Goal: Task Accomplishment & Management: Use online tool/utility

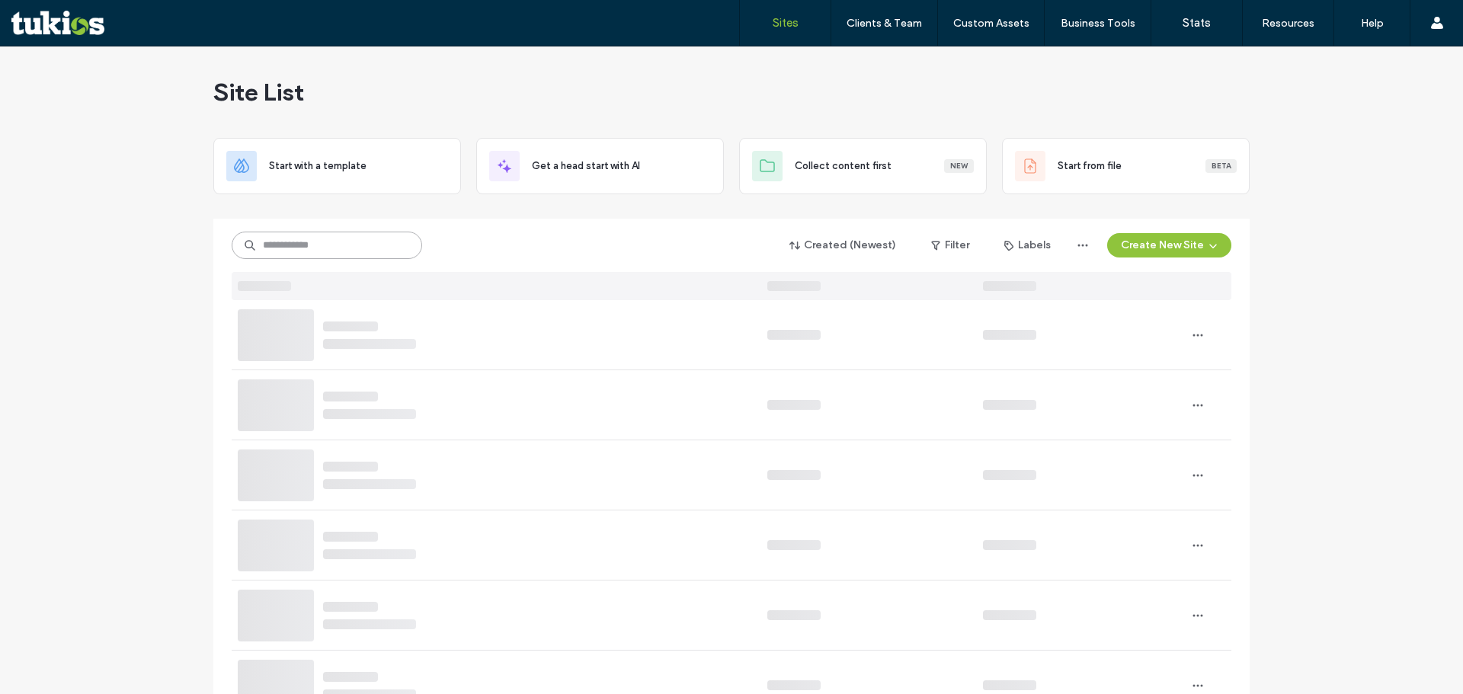
click at [379, 250] on input at bounding box center [327, 245] width 190 height 27
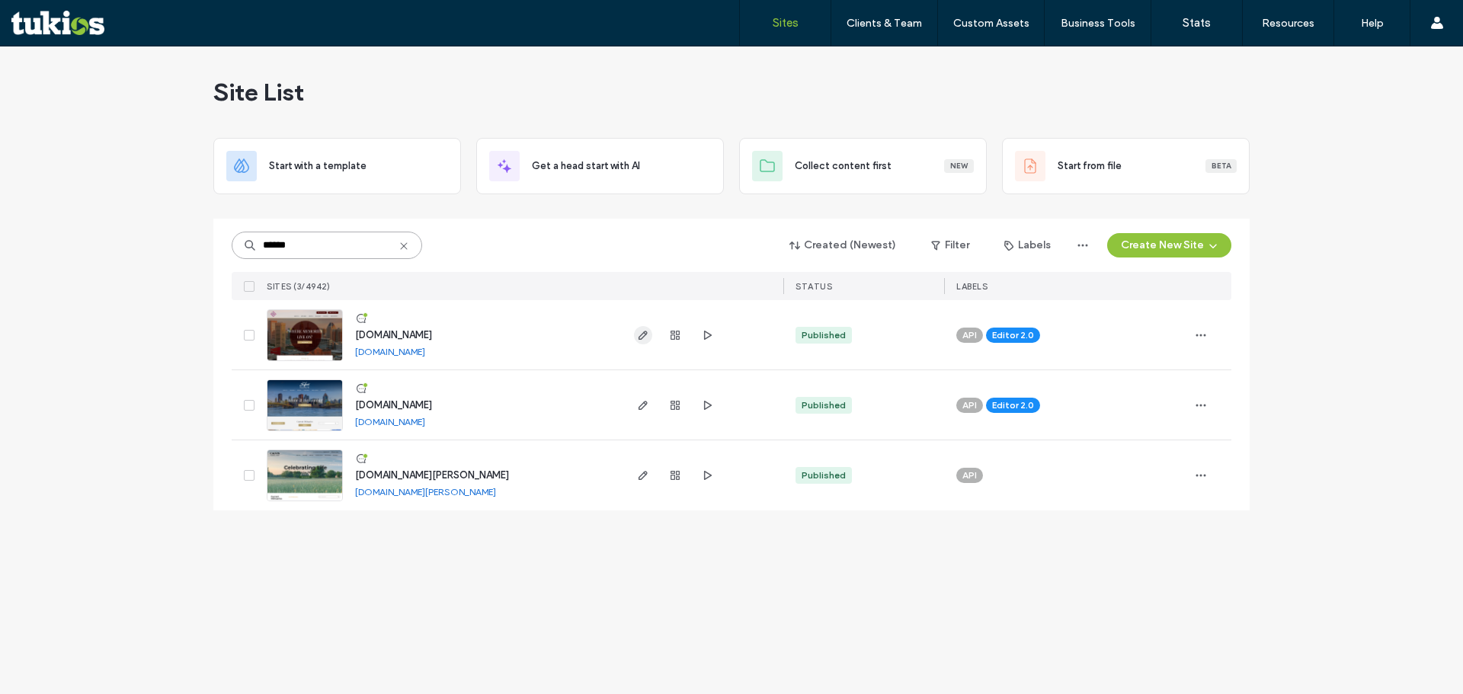
type input "******"
click at [648, 336] on icon "button" at bounding box center [643, 335] width 12 height 12
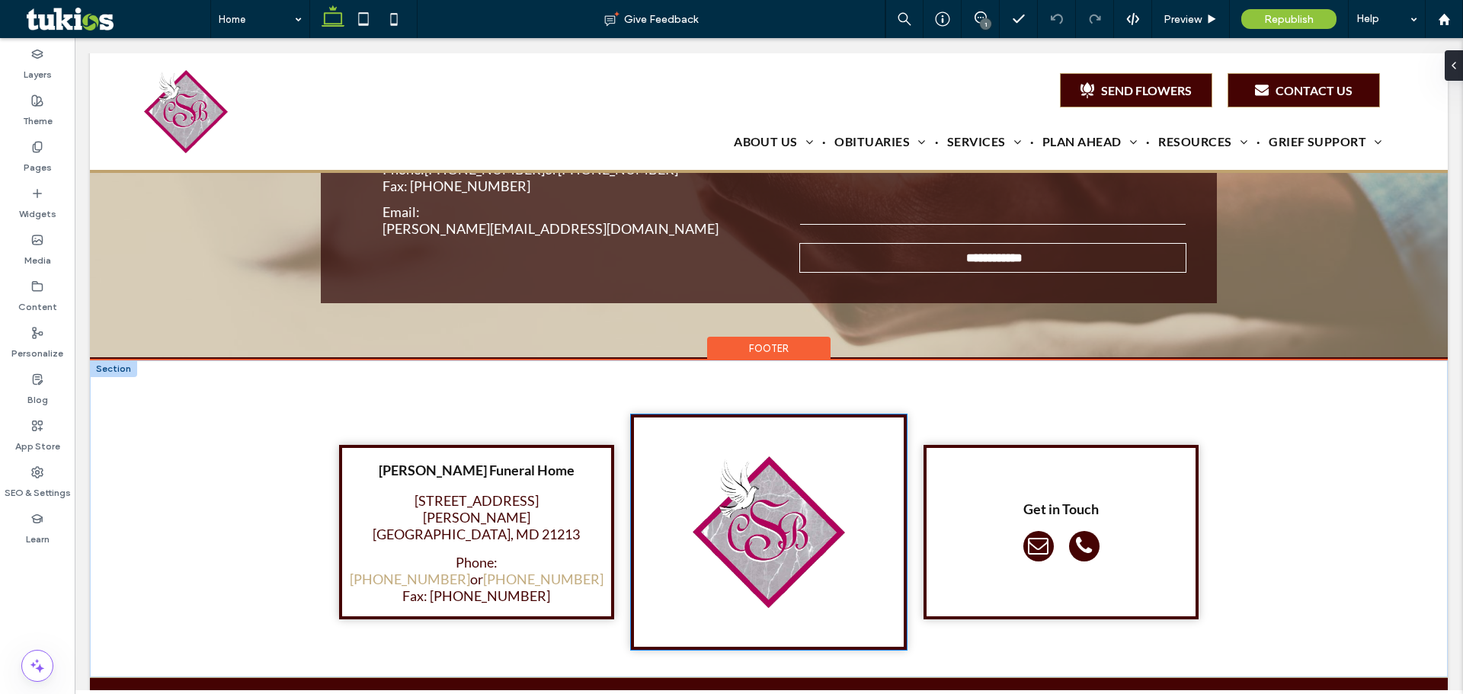
scroll to position [3030, 0]
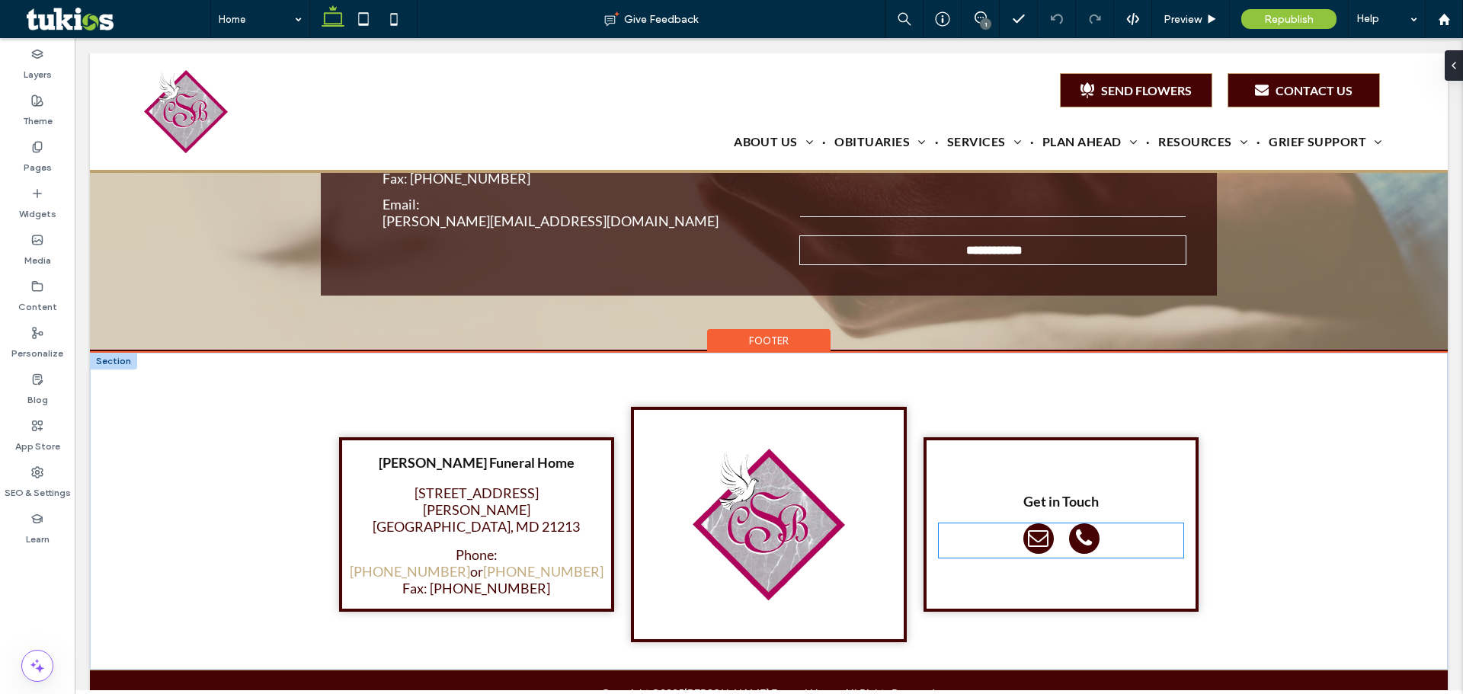
click at [1109, 523] on div at bounding box center [1061, 540] width 245 height 34
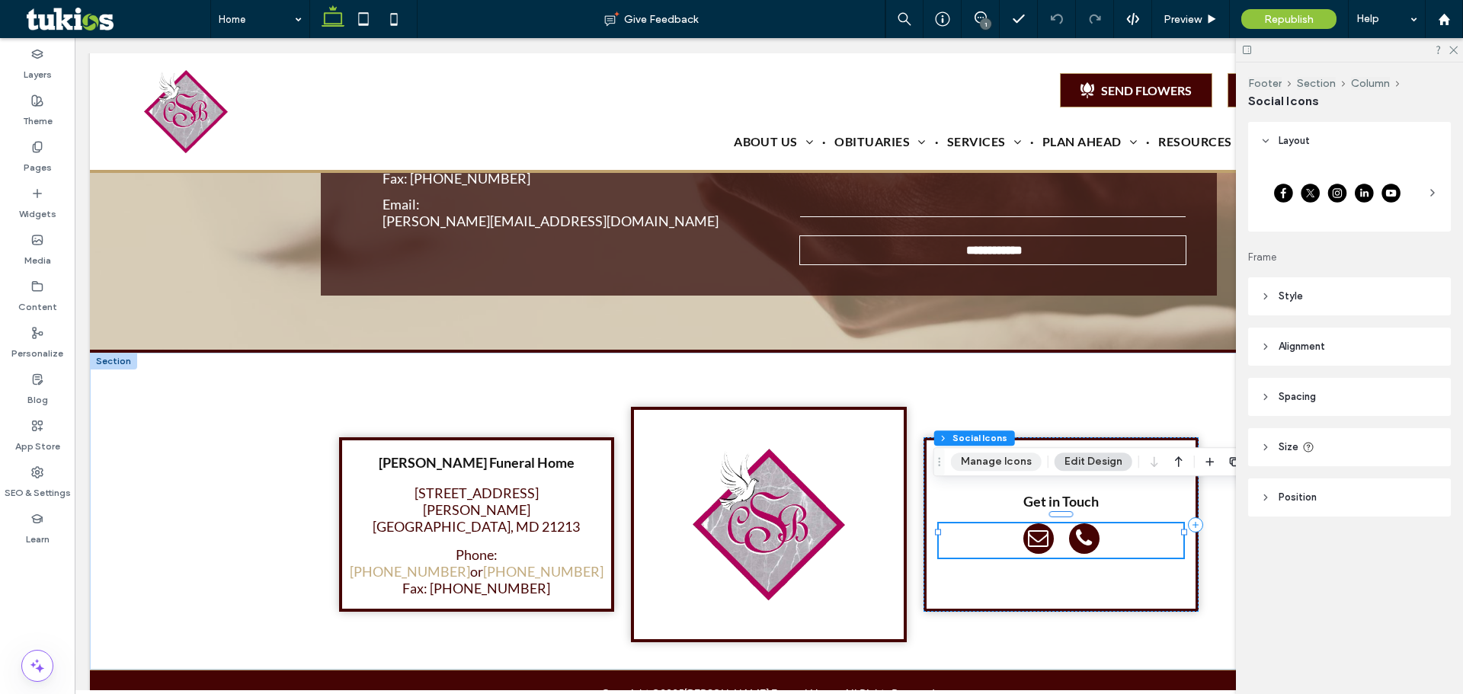
click at [978, 463] on button "Manage Icons" at bounding box center [996, 462] width 91 height 18
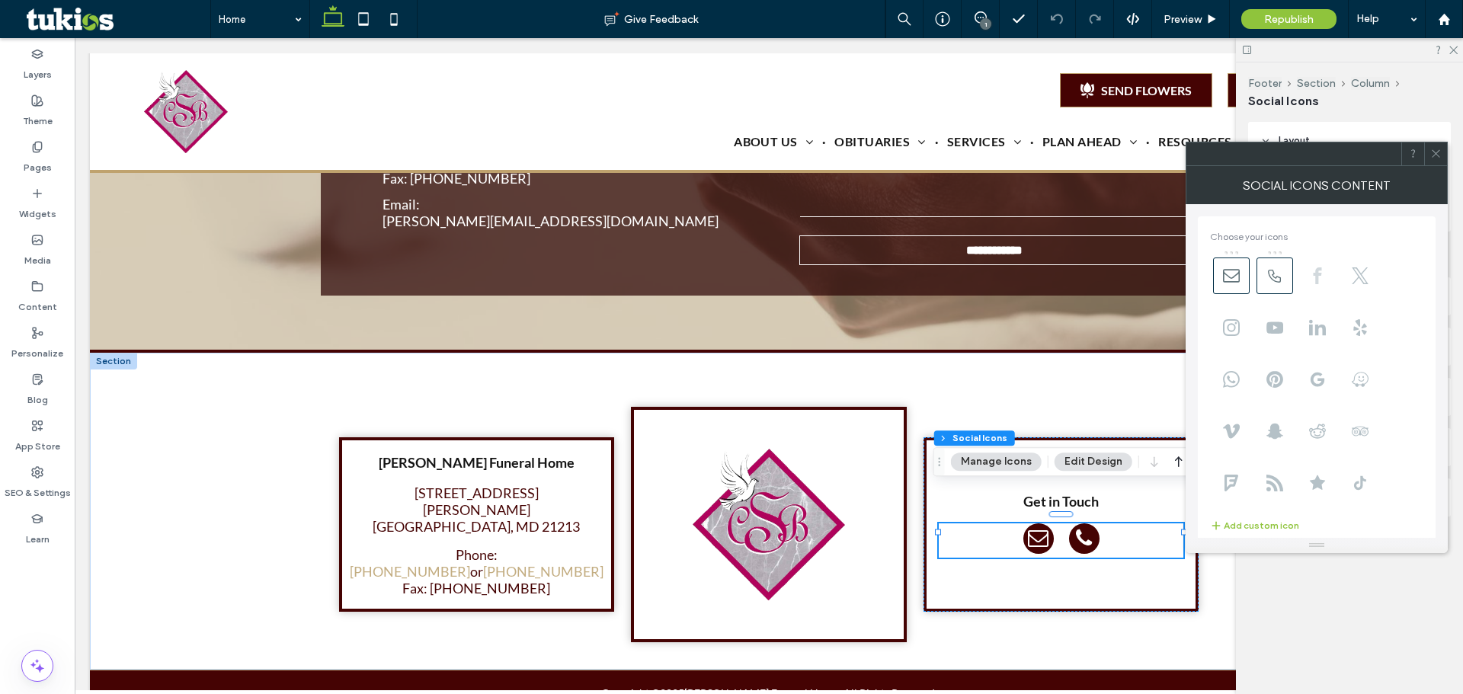
click at [1324, 267] on icon at bounding box center [1317, 275] width 17 height 17
drag, startPoint x: 1313, startPoint y: 274, endPoint x: 1223, endPoint y: 283, distance: 90.4
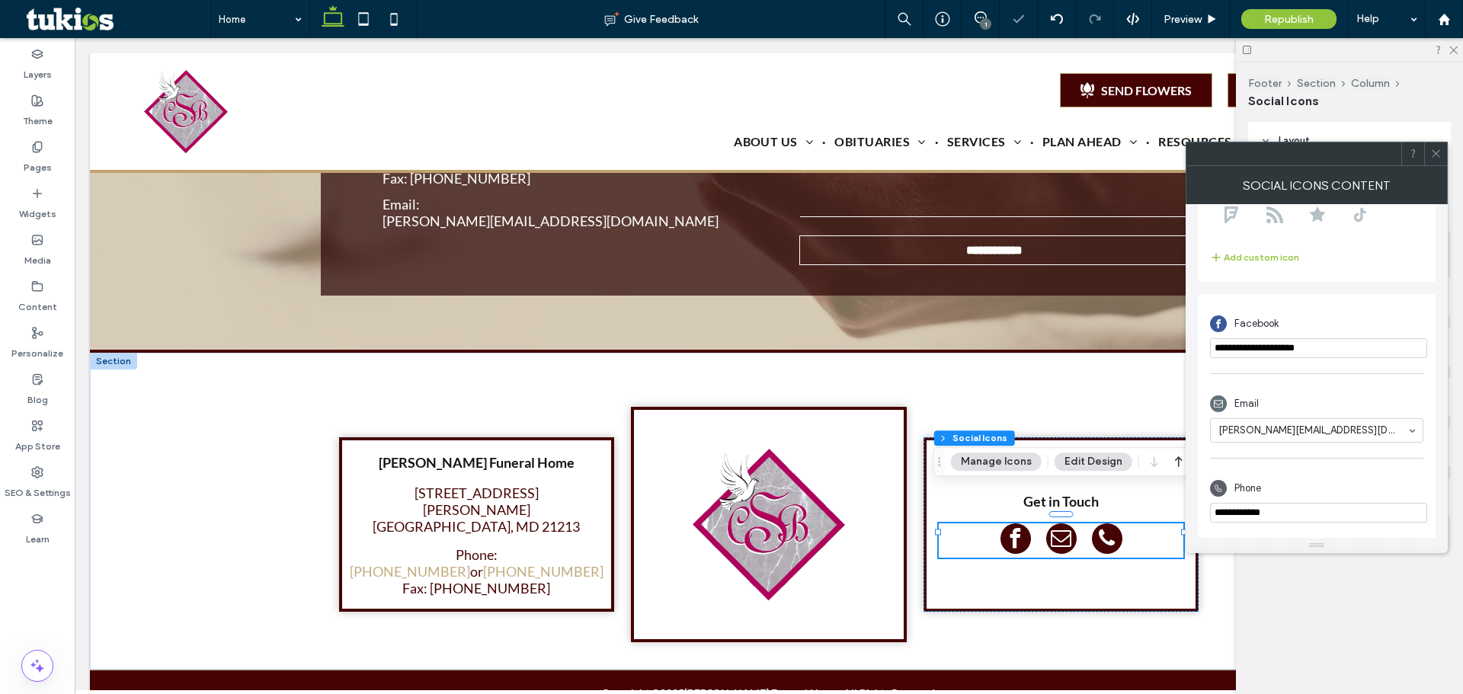
click at [1329, 351] on input "**********" at bounding box center [1318, 348] width 217 height 20
paste input "**********"
type input "**********"
click at [1365, 383] on div "Email c.scruggs@verizon.net - [primary-email]" at bounding box center [1316, 416] width 213 height 69
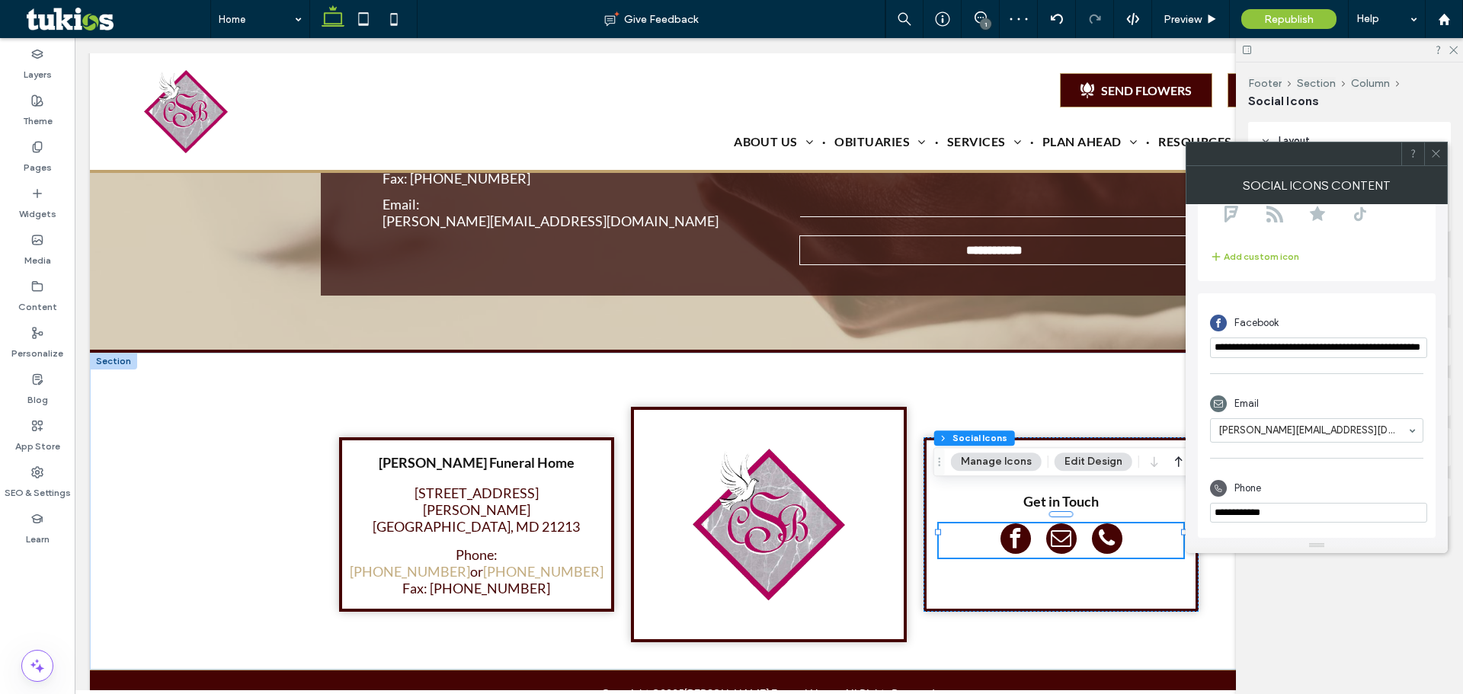
scroll to position [0, 0]
click at [1440, 163] on span at bounding box center [1435, 153] width 11 height 23
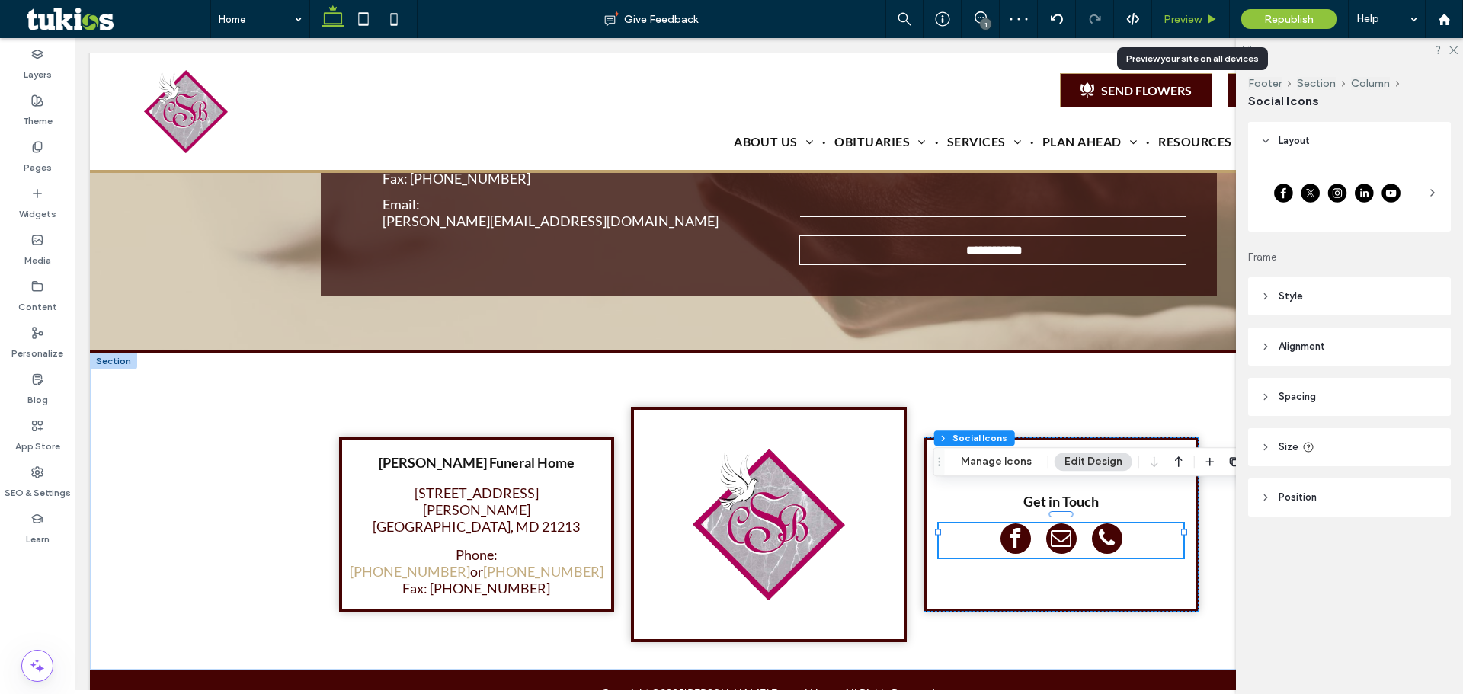
click at [1201, 21] on span "Preview" at bounding box center [1183, 19] width 38 height 13
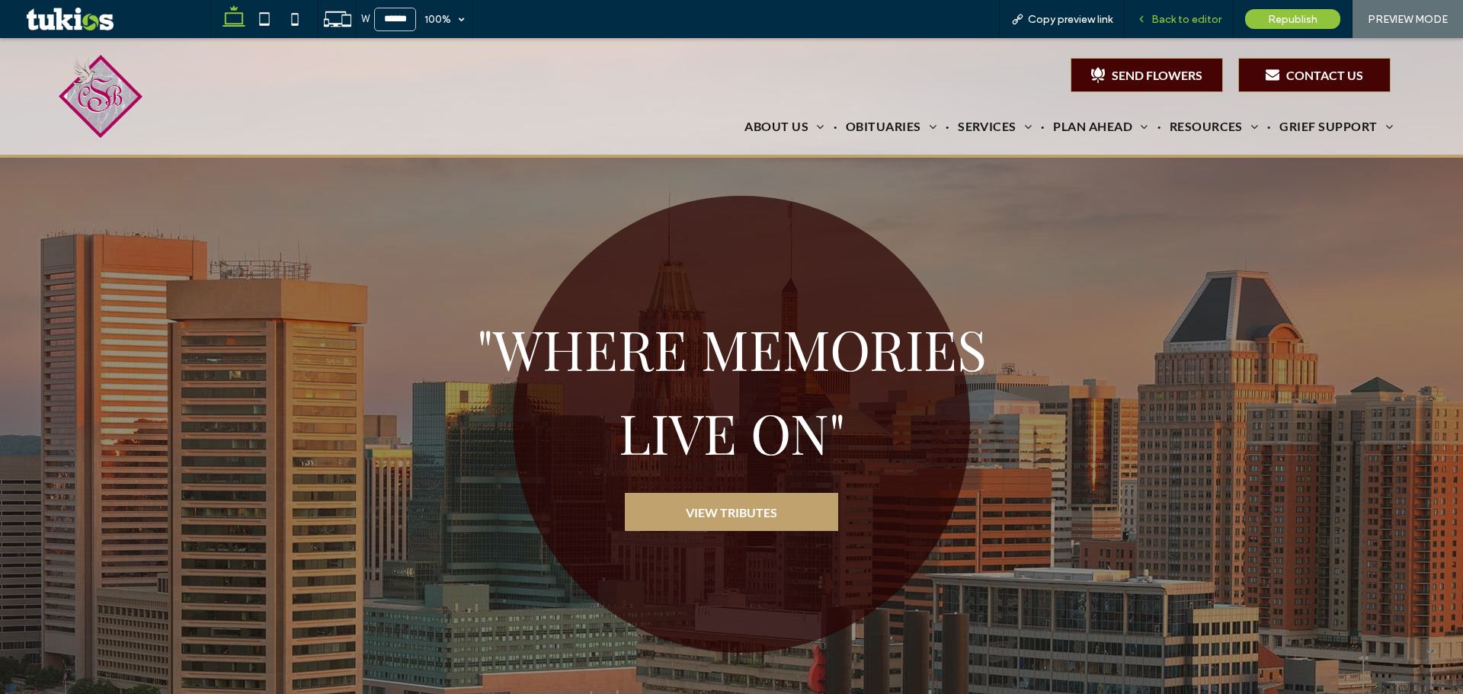
click at [1221, 19] on span "Back to editor" at bounding box center [1186, 19] width 70 height 13
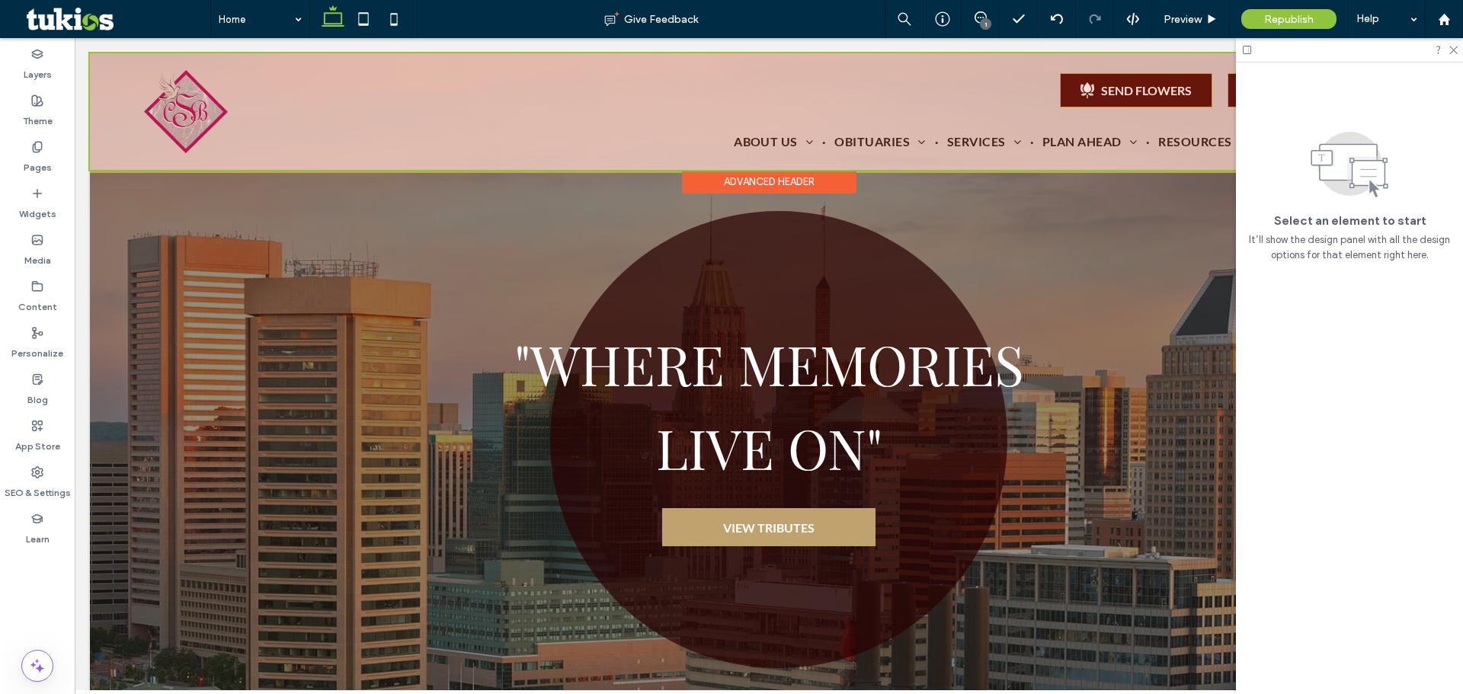
click at [1102, 84] on div at bounding box center [769, 111] width 1358 height 117
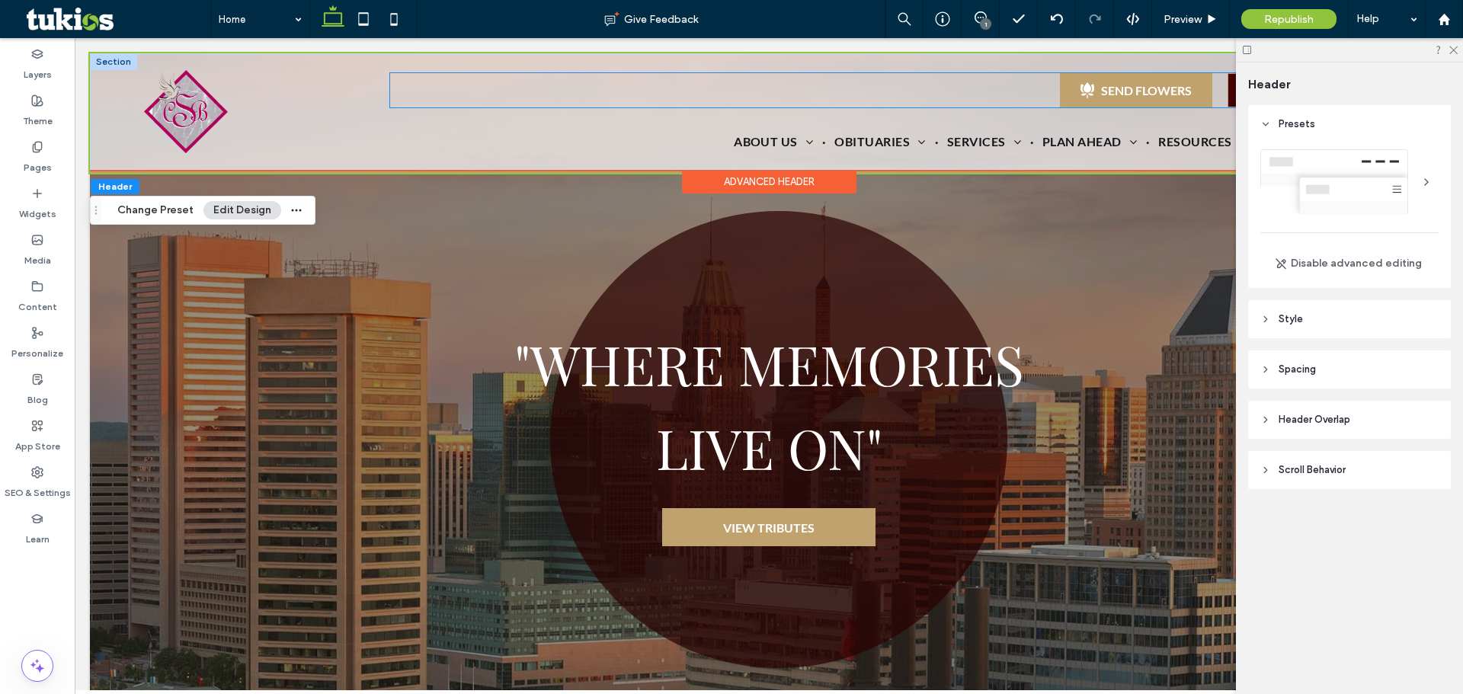
click at [1101, 85] on div "SEND FLOWERS" at bounding box center [1146, 90] width 91 height 14
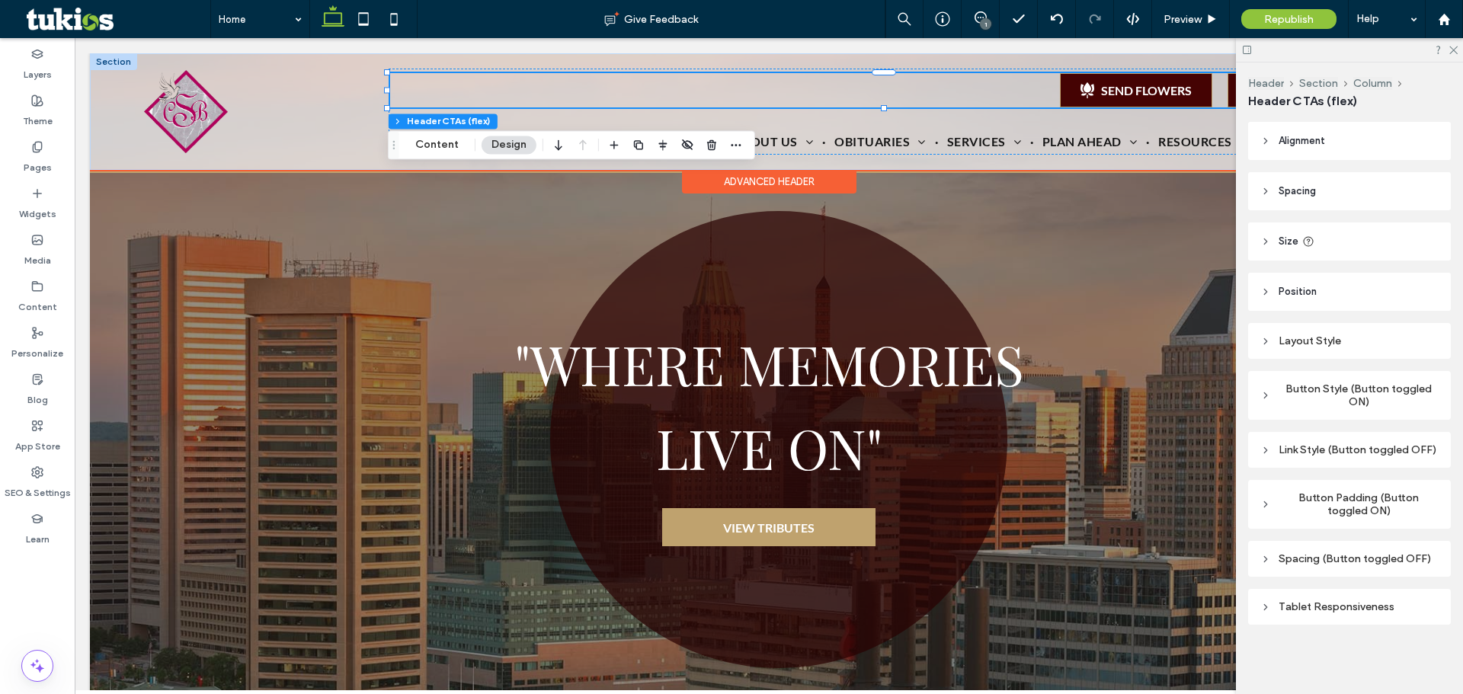
click at [417, 140] on button "Content" at bounding box center [436, 145] width 63 height 18
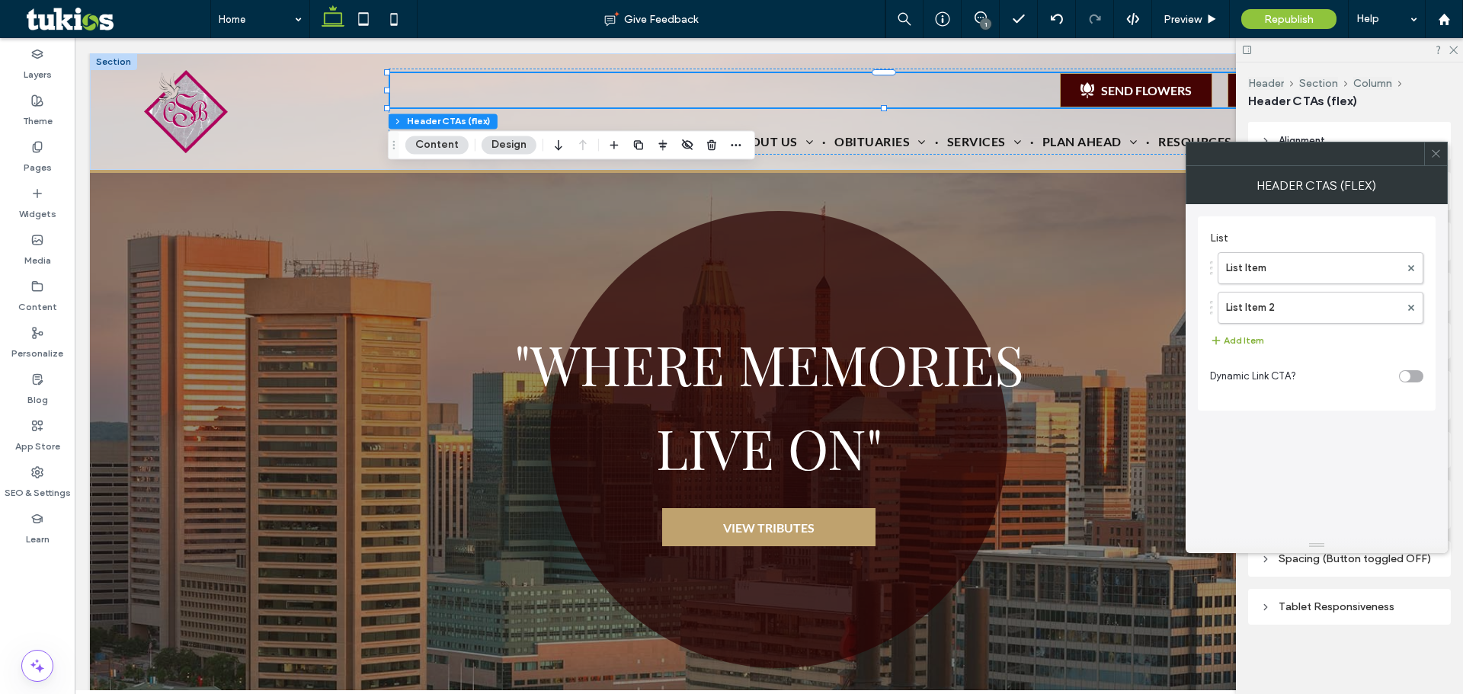
click at [1253, 341] on button "Add Item" at bounding box center [1237, 340] width 54 height 18
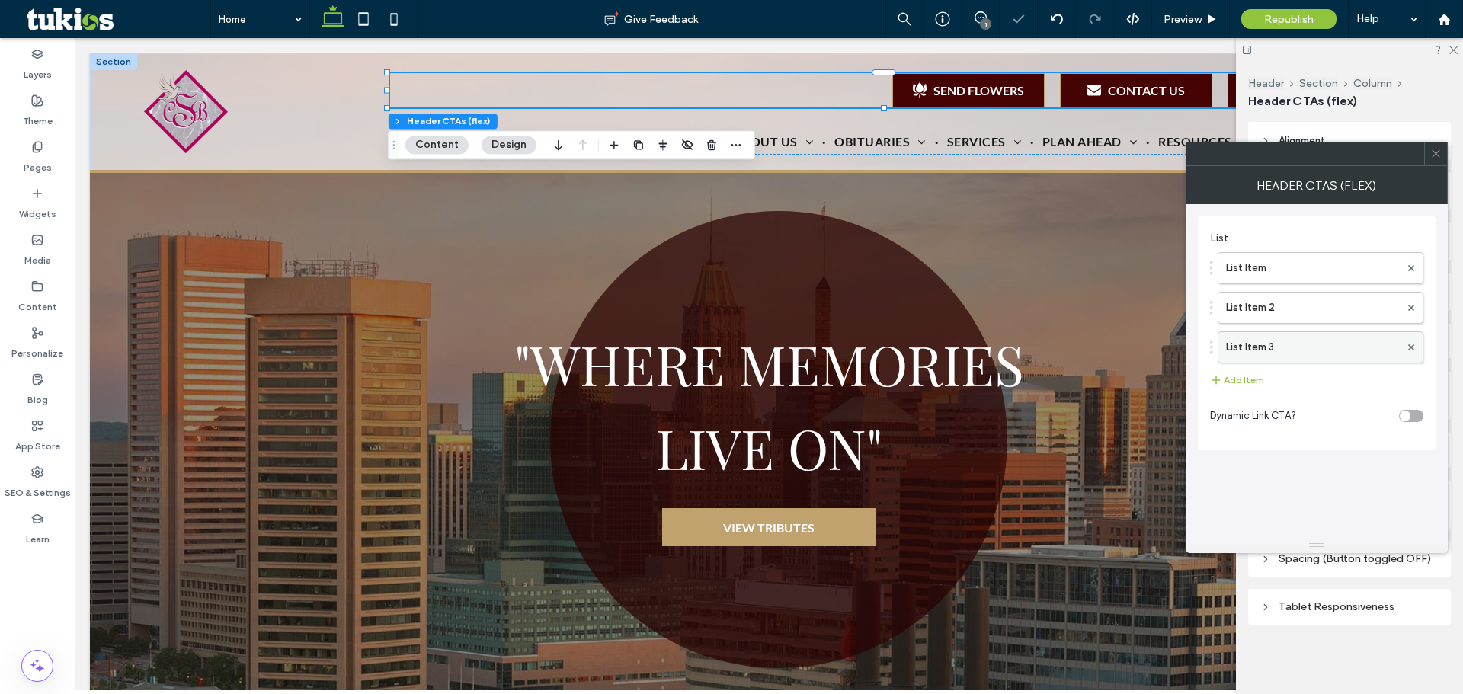
click at [1269, 350] on label "List Item 3" at bounding box center [1313, 347] width 174 height 30
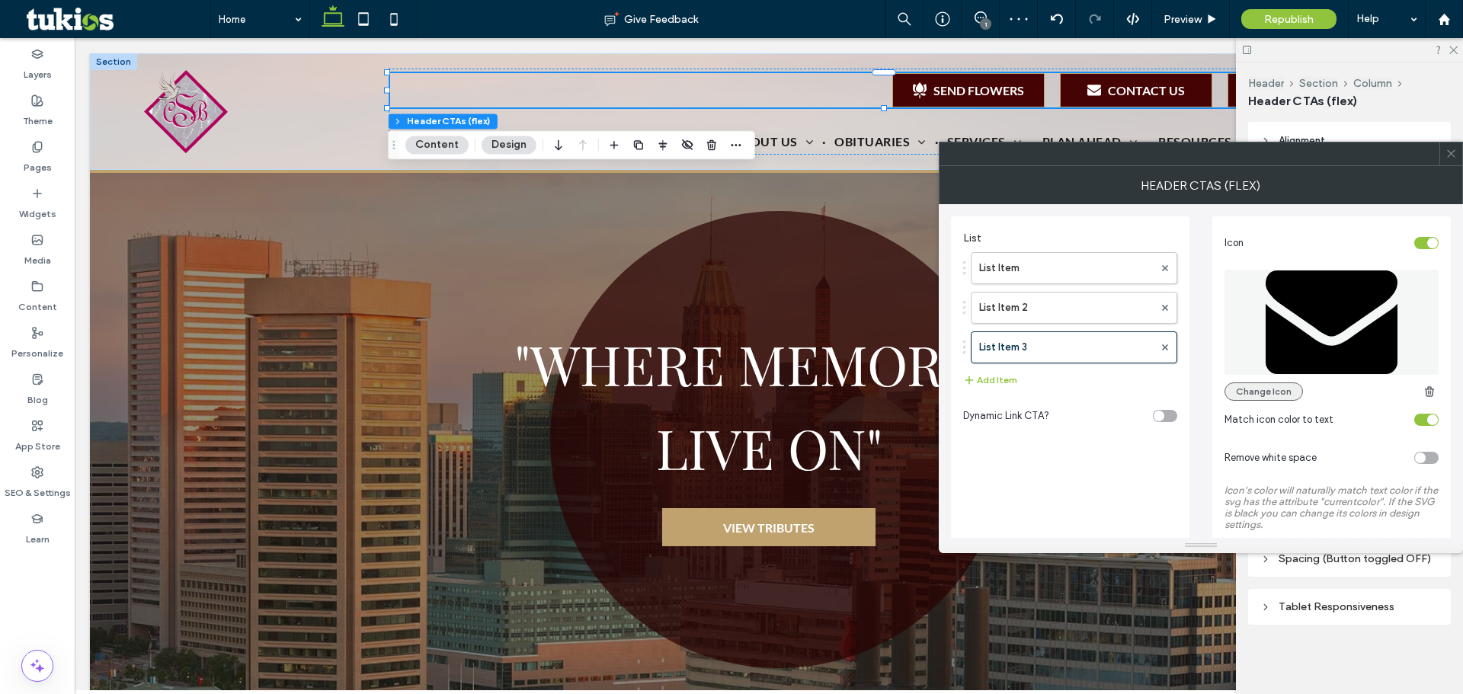
click at [1288, 392] on button "Change Icon" at bounding box center [1264, 392] width 78 height 18
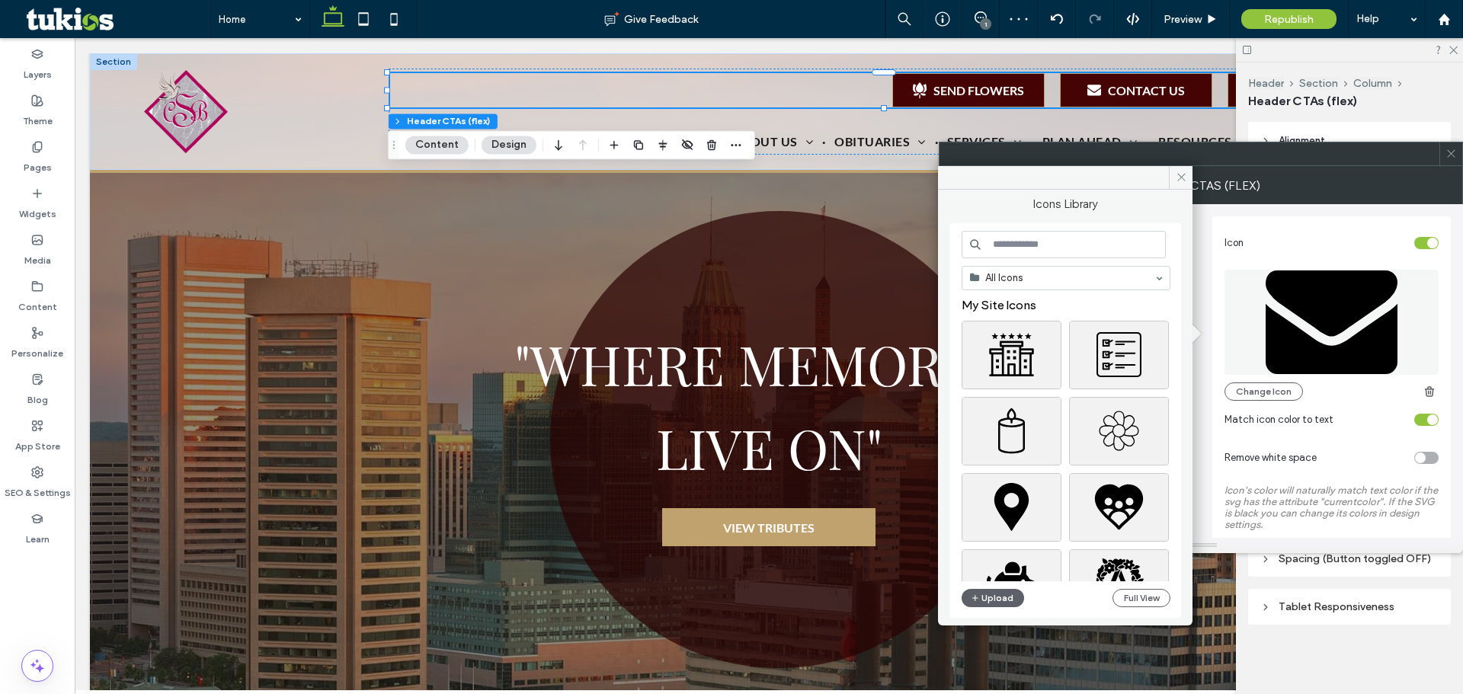
click at [1034, 251] on input at bounding box center [1064, 244] width 204 height 27
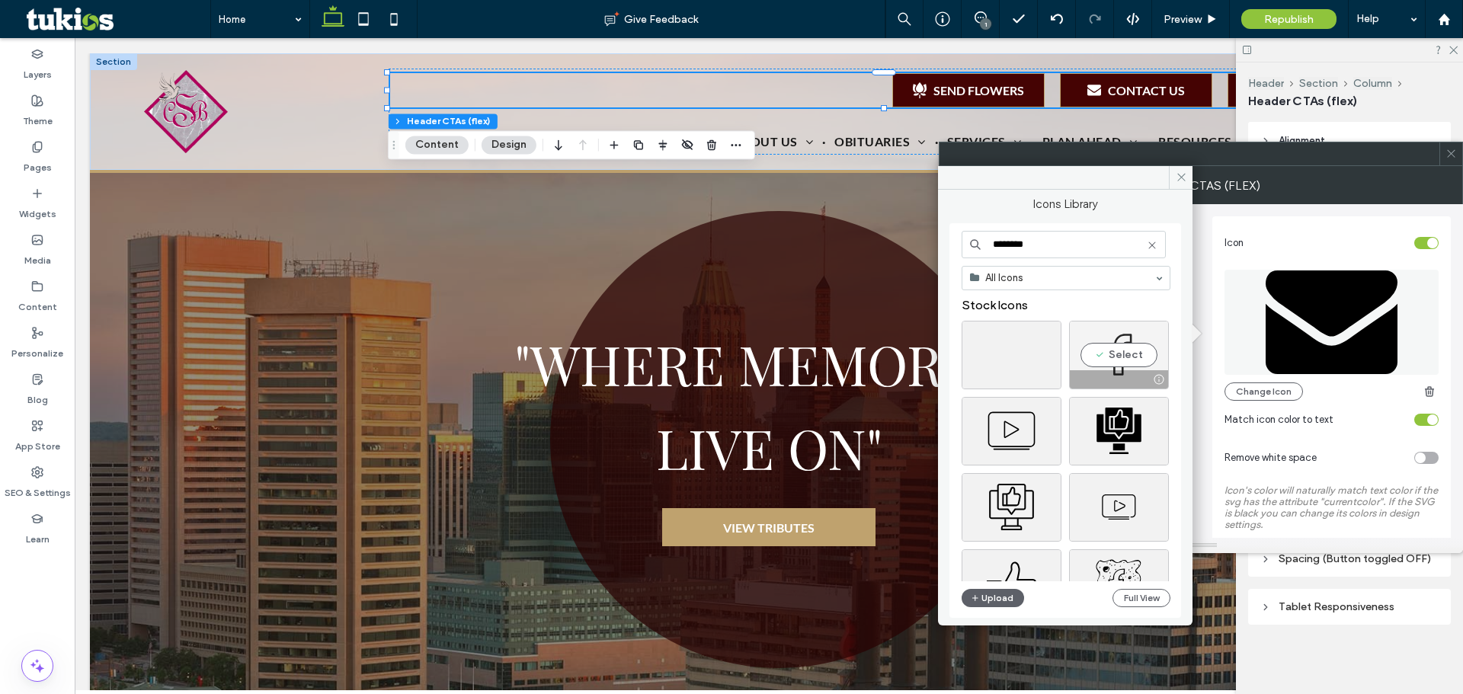
type input "********"
click at [1109, 347] on div "Select" at bounding box center [1119, 355] width 100 height 69
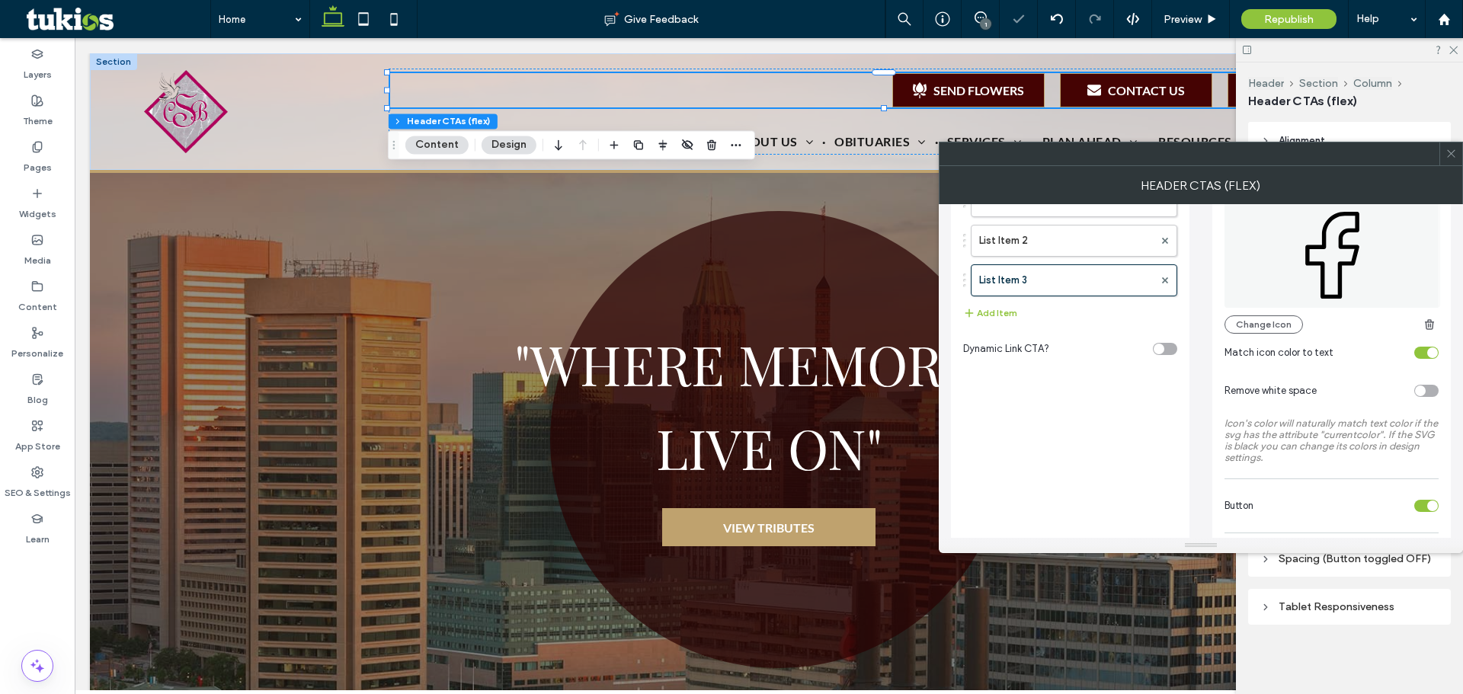
scroll to position [152, 0]
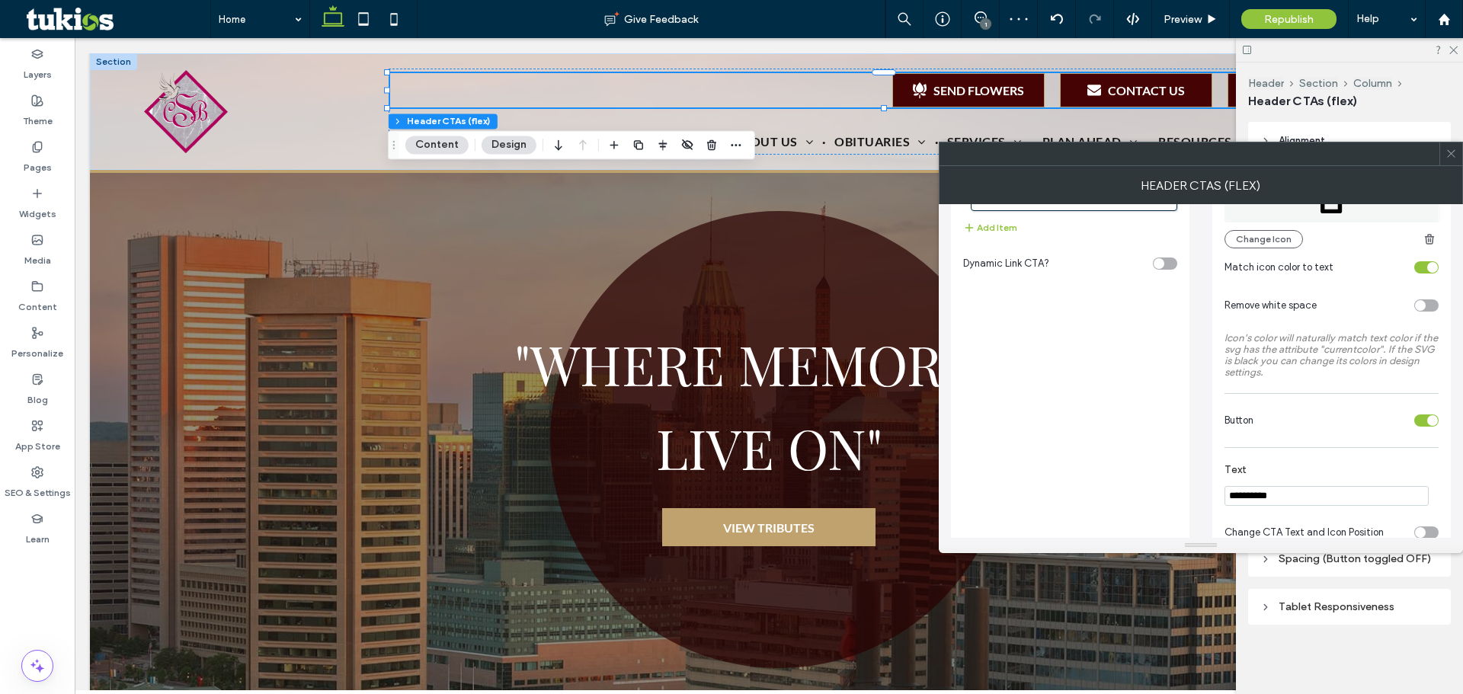
drag, startPoint x: 1303, startPoint y: 492, endPoint x: 1161, endPoint y: 489, distance: 142.5
click at [1161, 489] on div "**********" at bounding box center [1201, 402] width 500 height 701
type input "*"
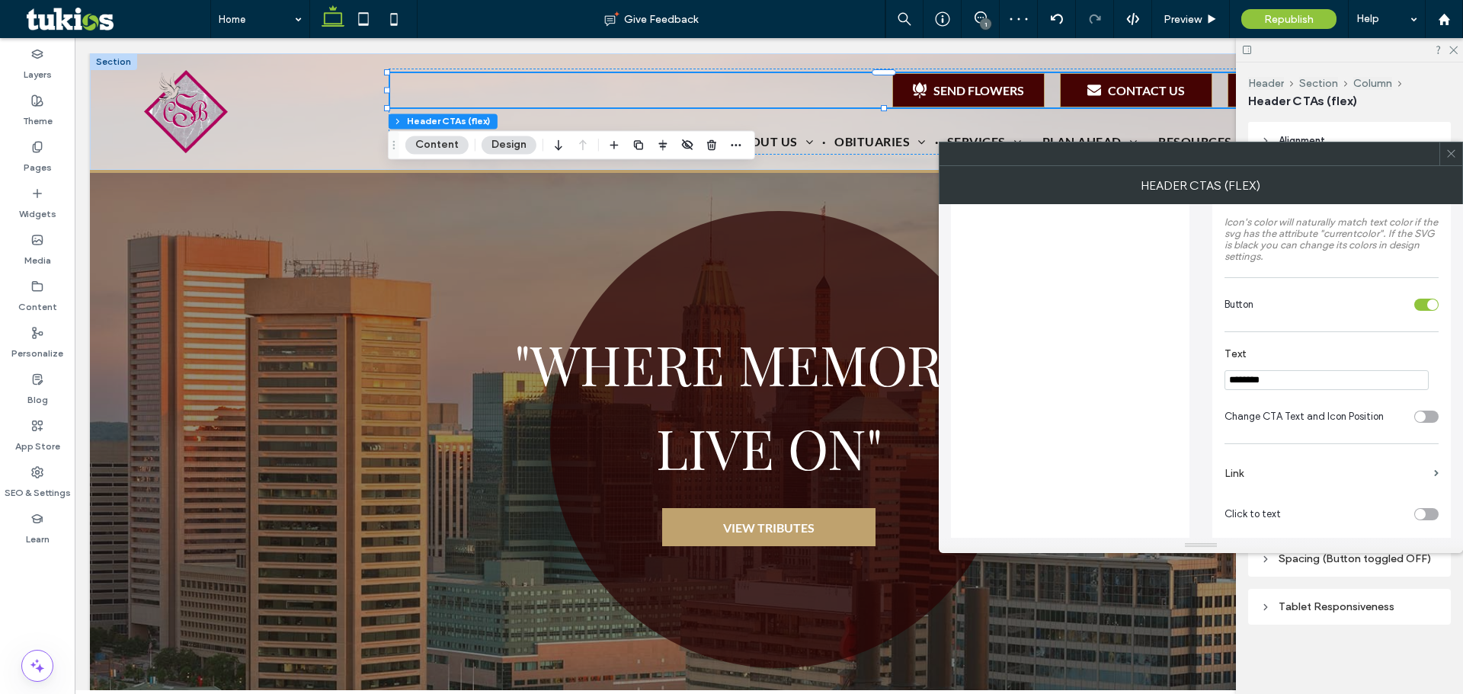
scroll to position [368, 0]
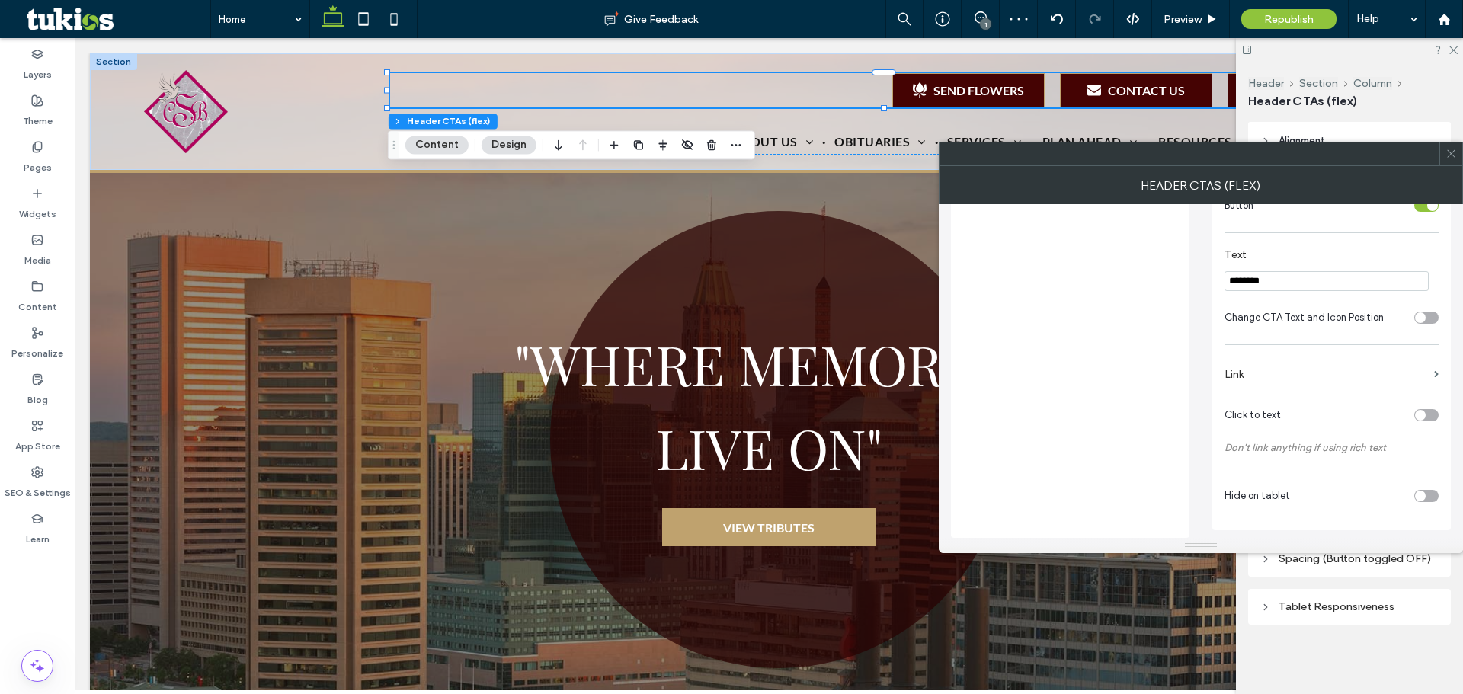
type input "********"
click at [1433, 363] on section "Link" at bounding box center [1332, 374] width 214 height 43
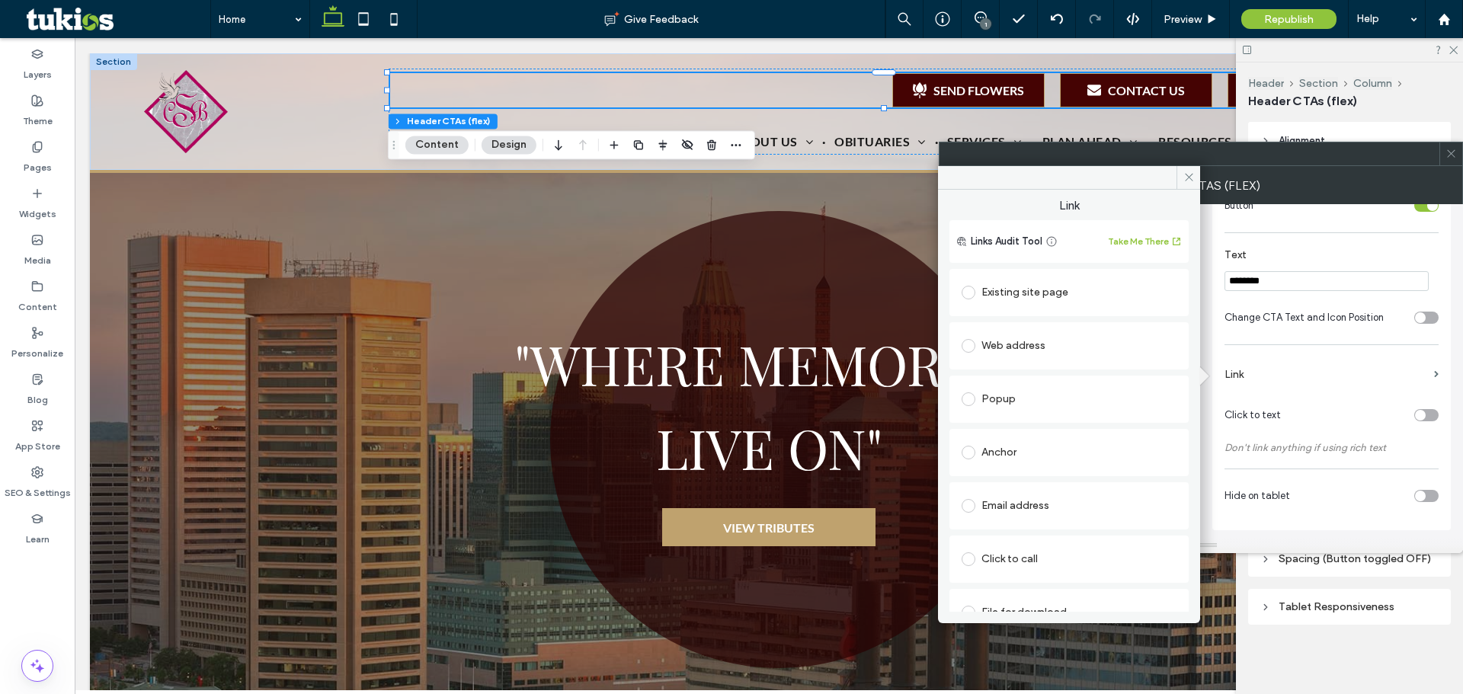
click at [1040, 328] on div "Web address" at bounding box center [1068, 345] width 239 height 47
click at [1039, 343] on div "Web address" at bounding box center [1069, 346] width 215 height 24
click at [1066, 382] on input "url" at bounding box center [1064, 376] width 204 height 20
paste input "**********"
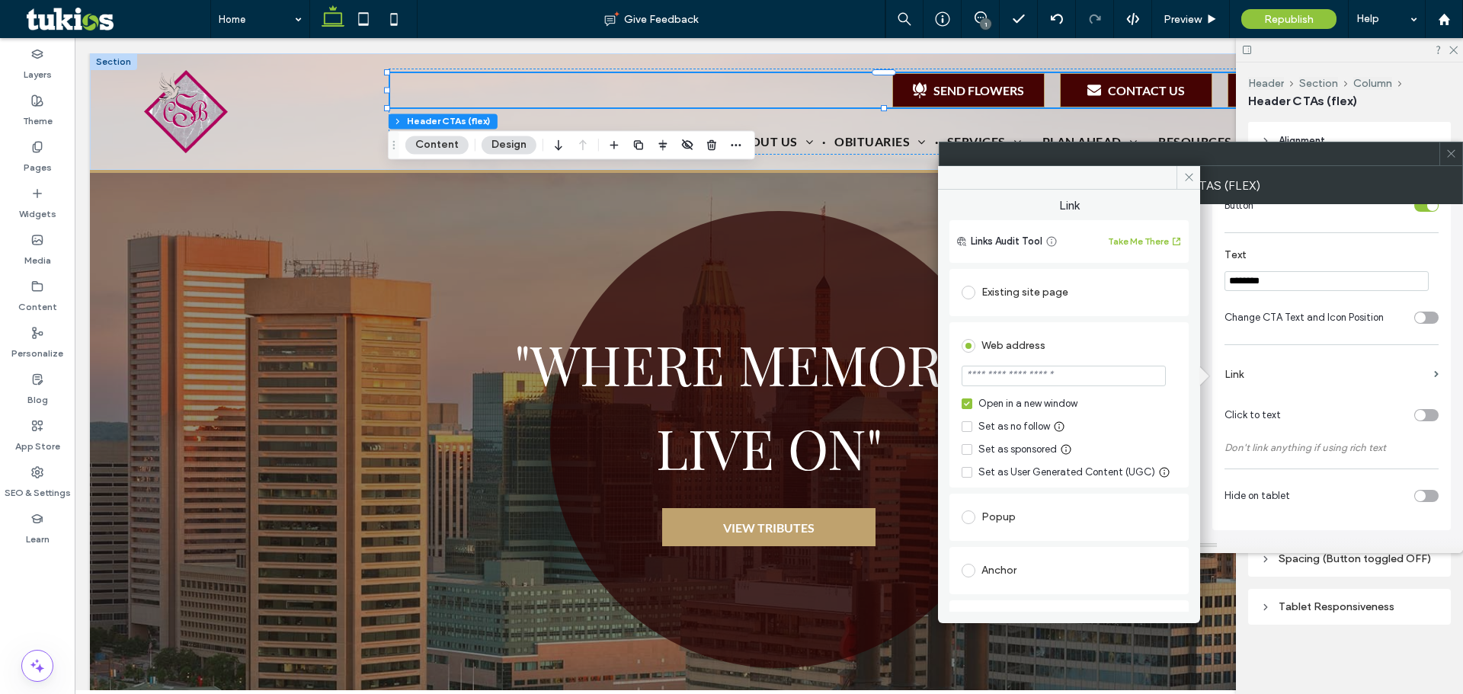
type input "**********"
click at [1269, 342] on div "Icon Change Icon Match icon color to text Remove white space Icon's color will …" at bounding box center [1331, 189] width 239 height 681
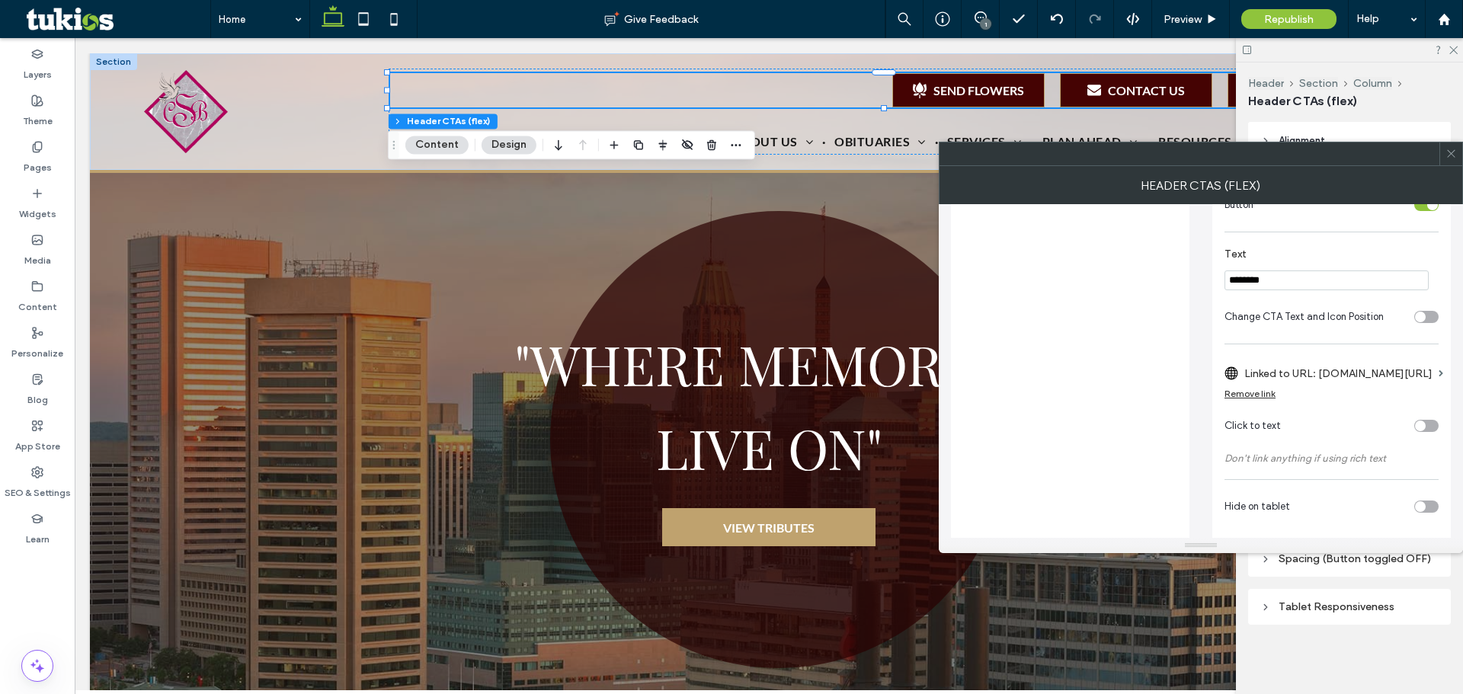
click at [1450, 162] on span at bounding box center [1451, 153] width 11 height 23
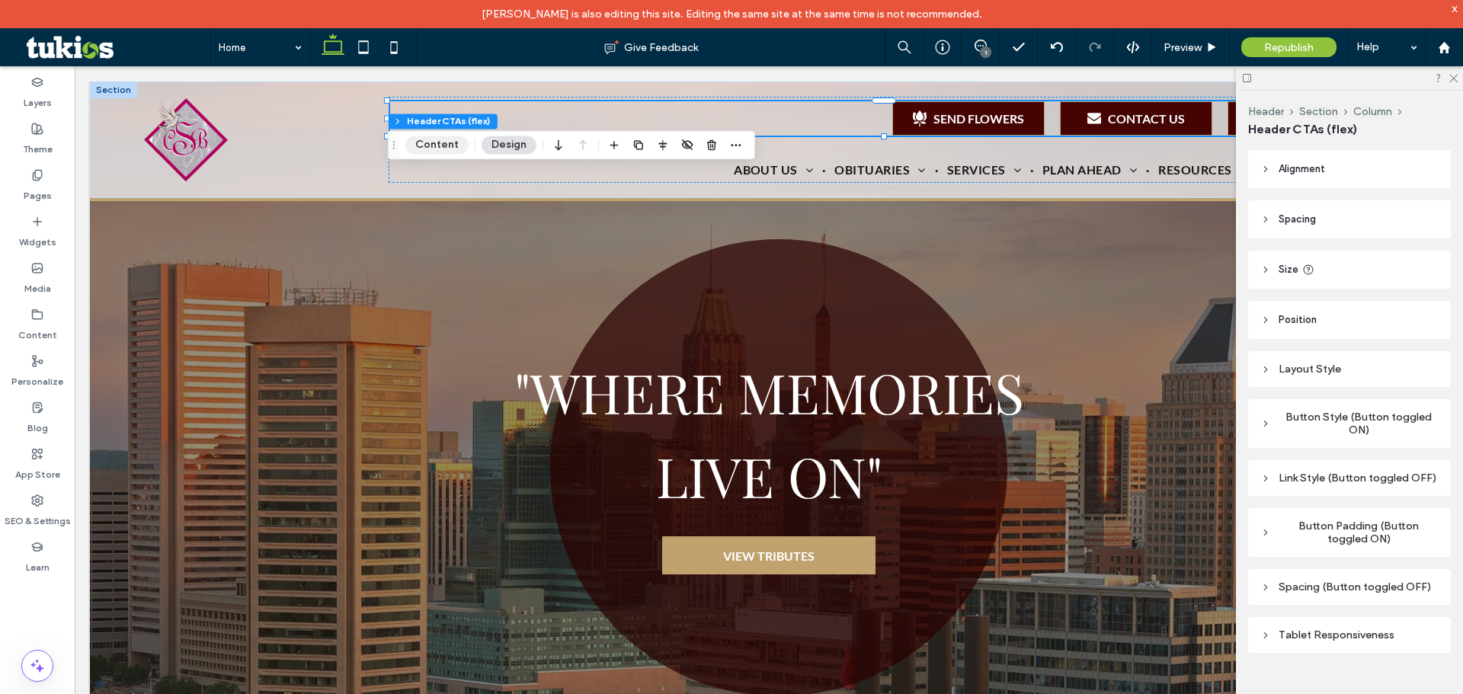
click at [445, 146] on button "Content" at bounding box center [436, 145] width 63 height 18
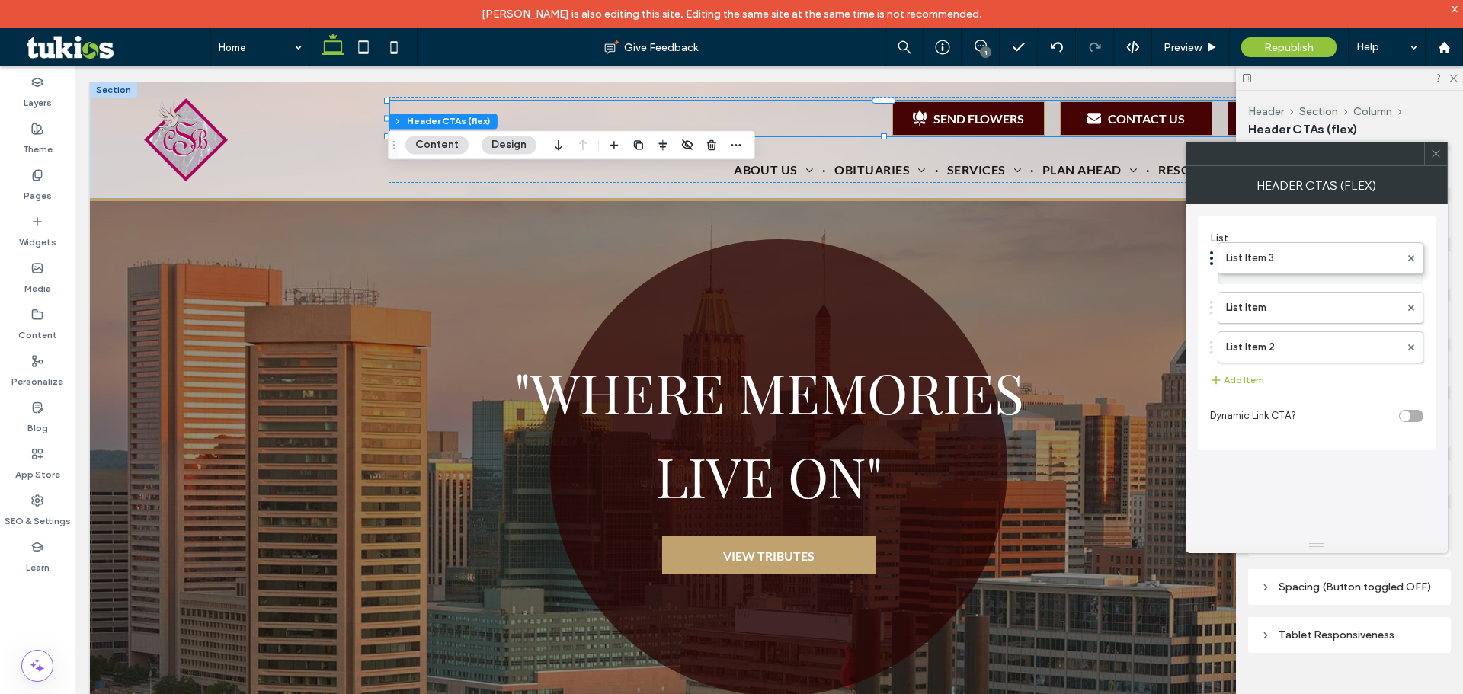
drag, startPoint x: 1305, startPoint y: 348, endPoint x: 1296, endPoint y: 239, distance: 110.1
click at [1236, 273] on label "List Item" at bounding box center [1313, 268] width 174 height 30
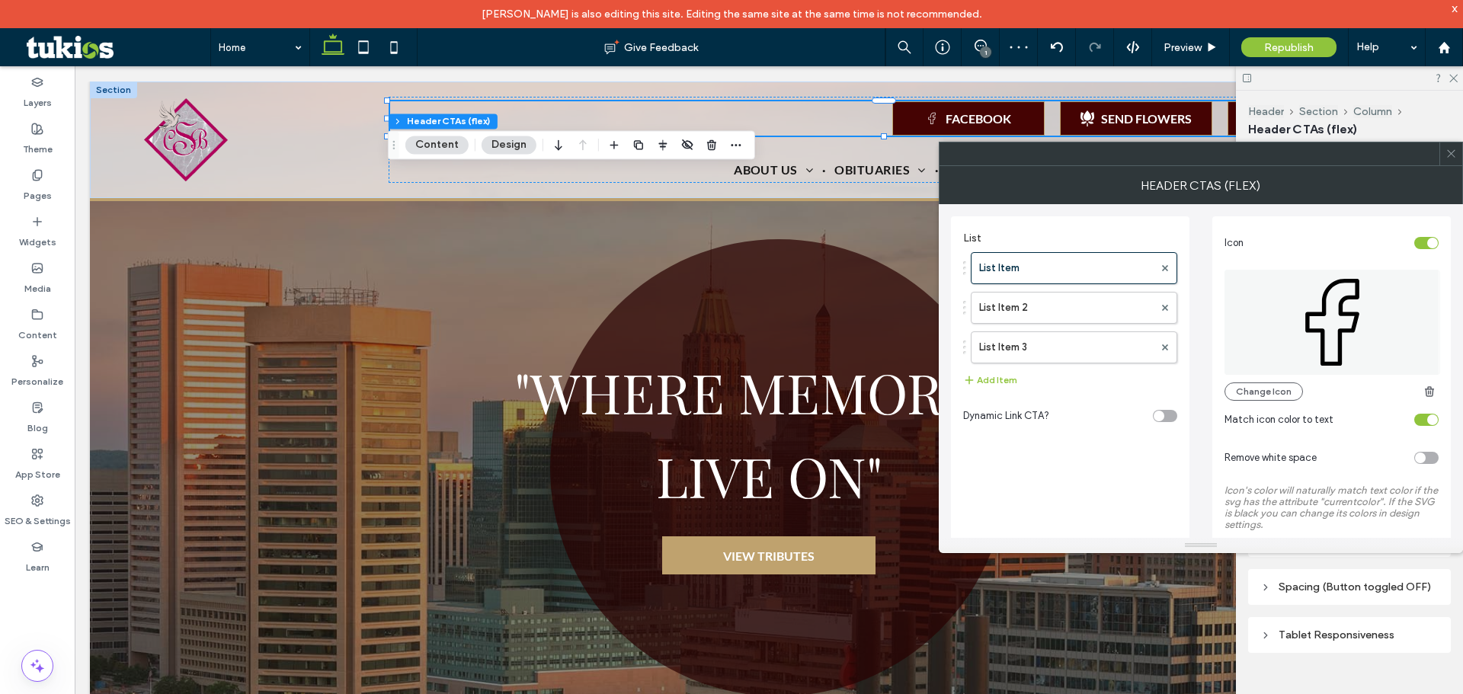
click at [1424, 460] on div "toggle" at bounding box center [1420, 458] width 11 height 11
click at [1275, 404] on section "Match icon color to text" at bounding box center [1332, 420] width 214 height 38
click at [1272, 402] on section "Match icon color to text" at bounding box center [1332, 420] width 214 height 38
click at [1271, 397] on button "Change Icon" at bounding box center [1264, 392] width 78 height 18
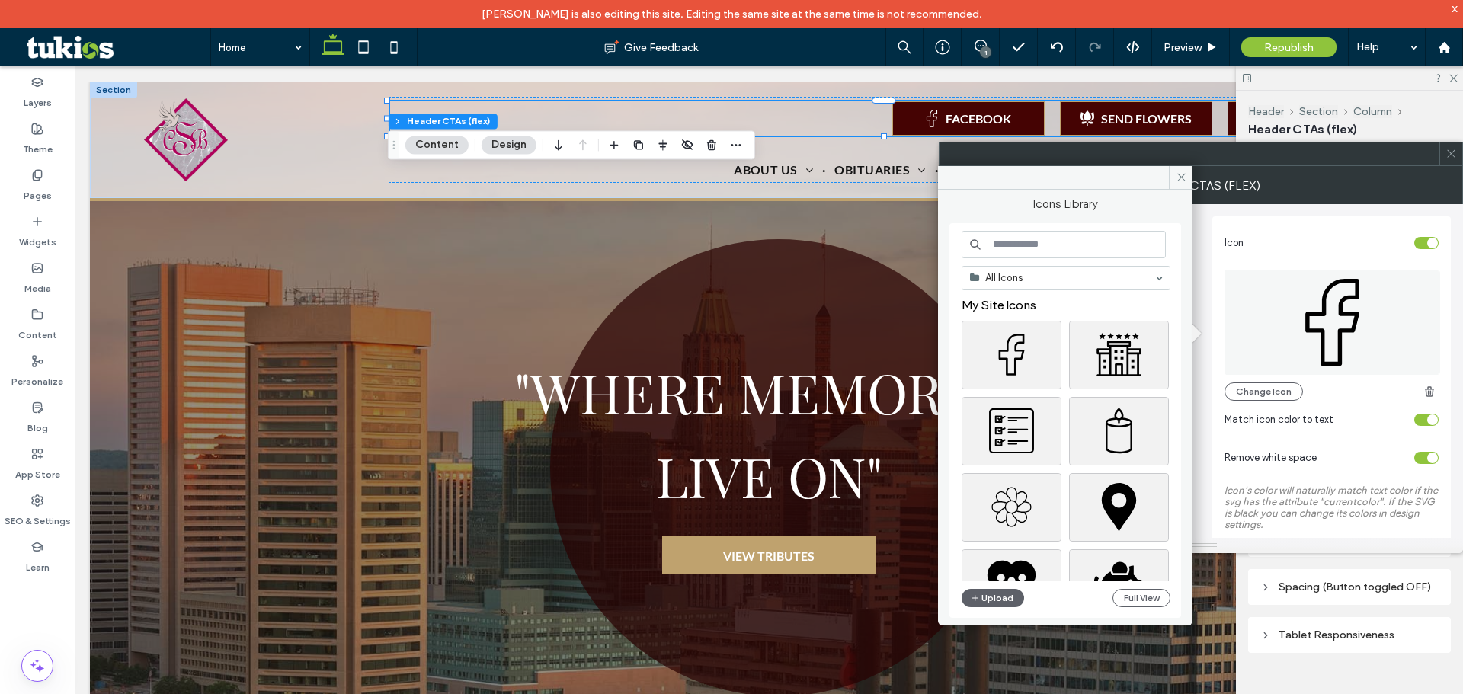
click at [1037, 244] on input at bounding box center [1064, 244] width 204 height 27
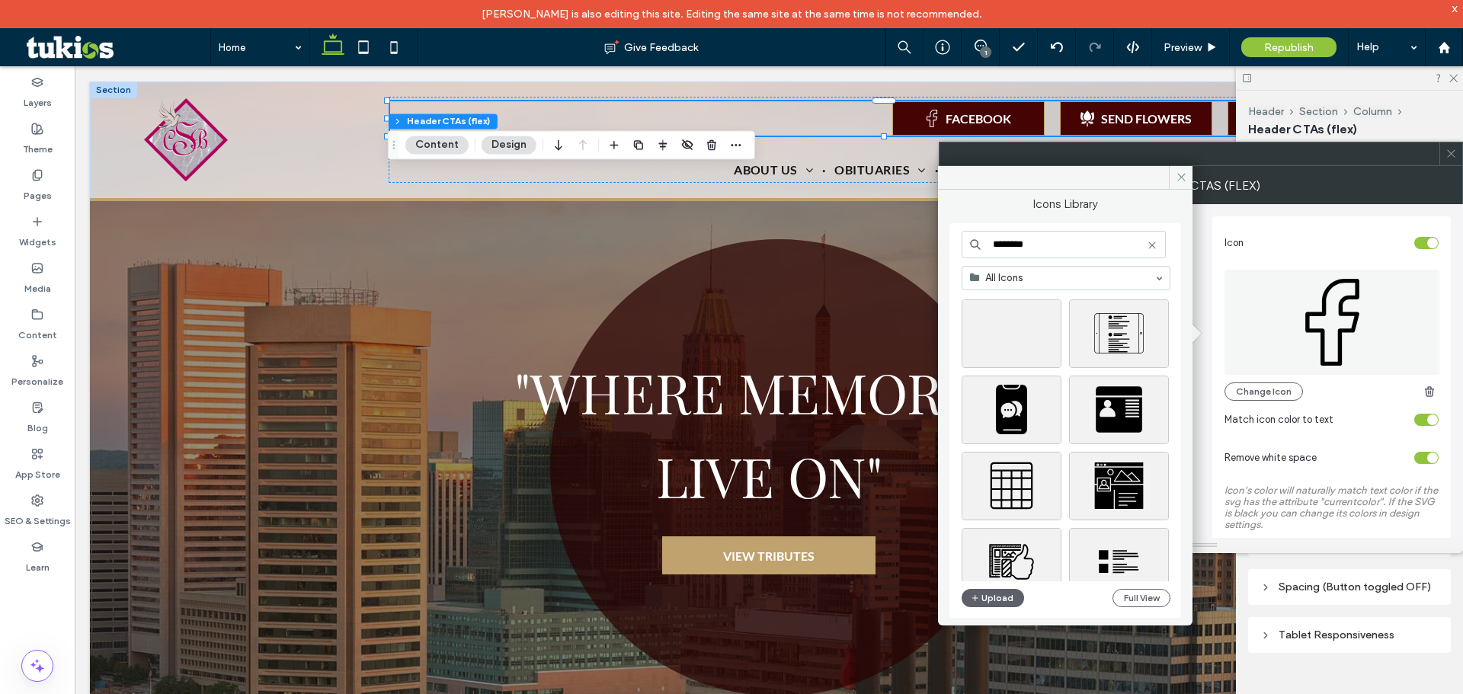
scroll to position [457, 0]
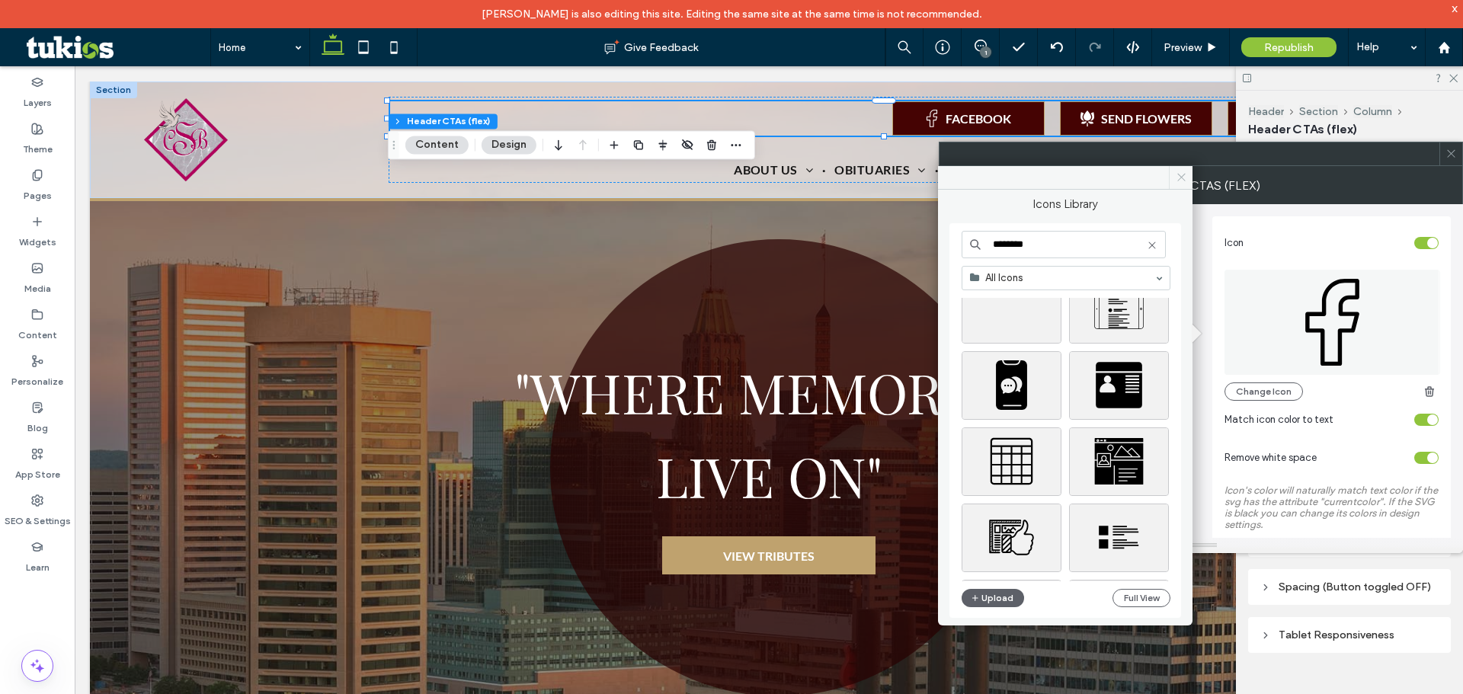
type input "********"
click at [1171, 182] on span at bounding box center [1181, 177] width 24 height 23
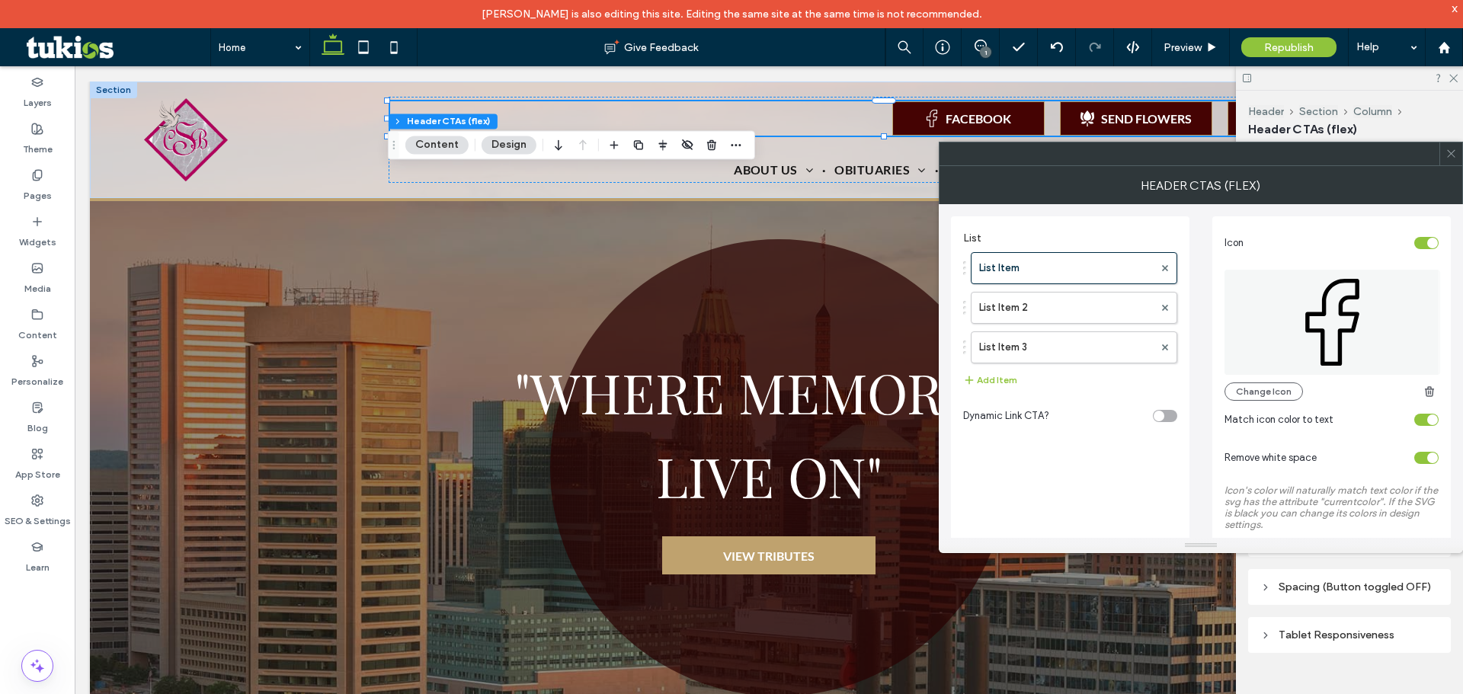
click at [1452, 156] on icon at bounding box center [1451, 153] width 11 height 11
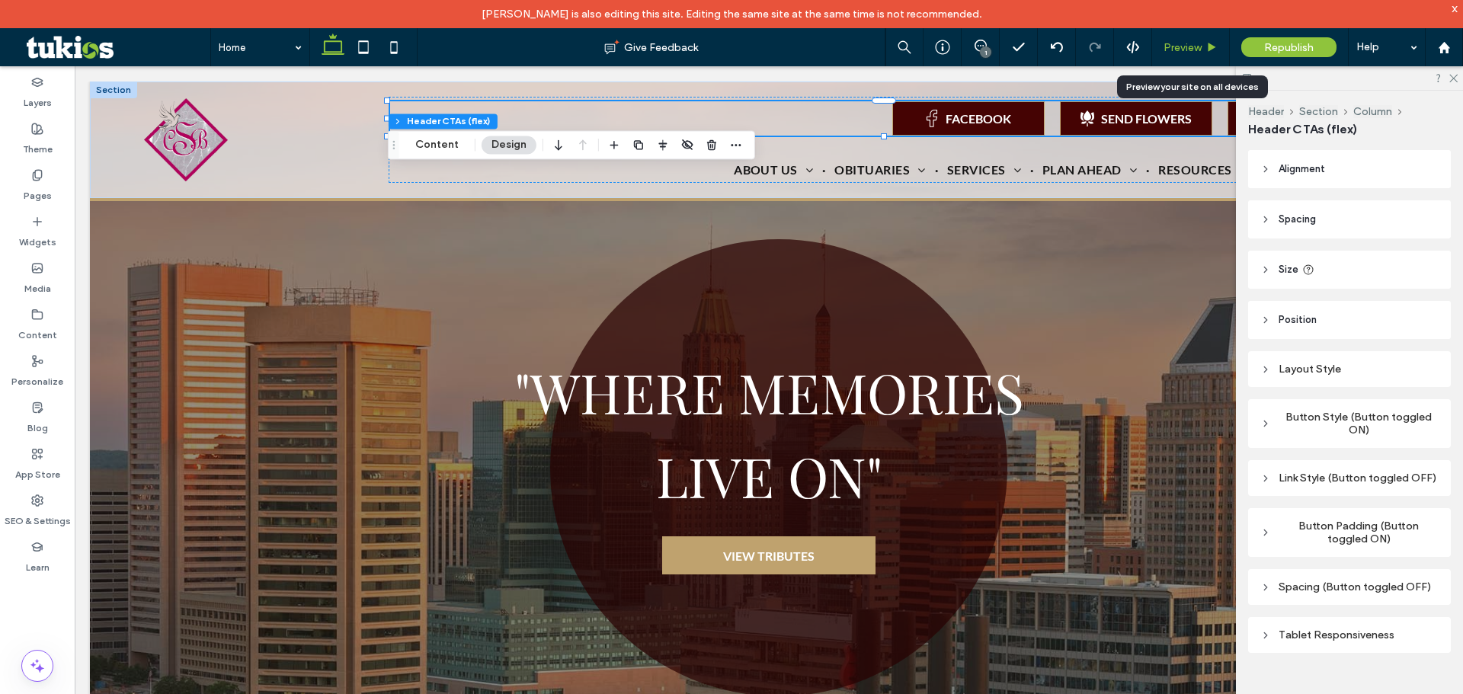
click at [1194, 43] on span "Preview" at bounding box center [1183, 47] width 38 height 13
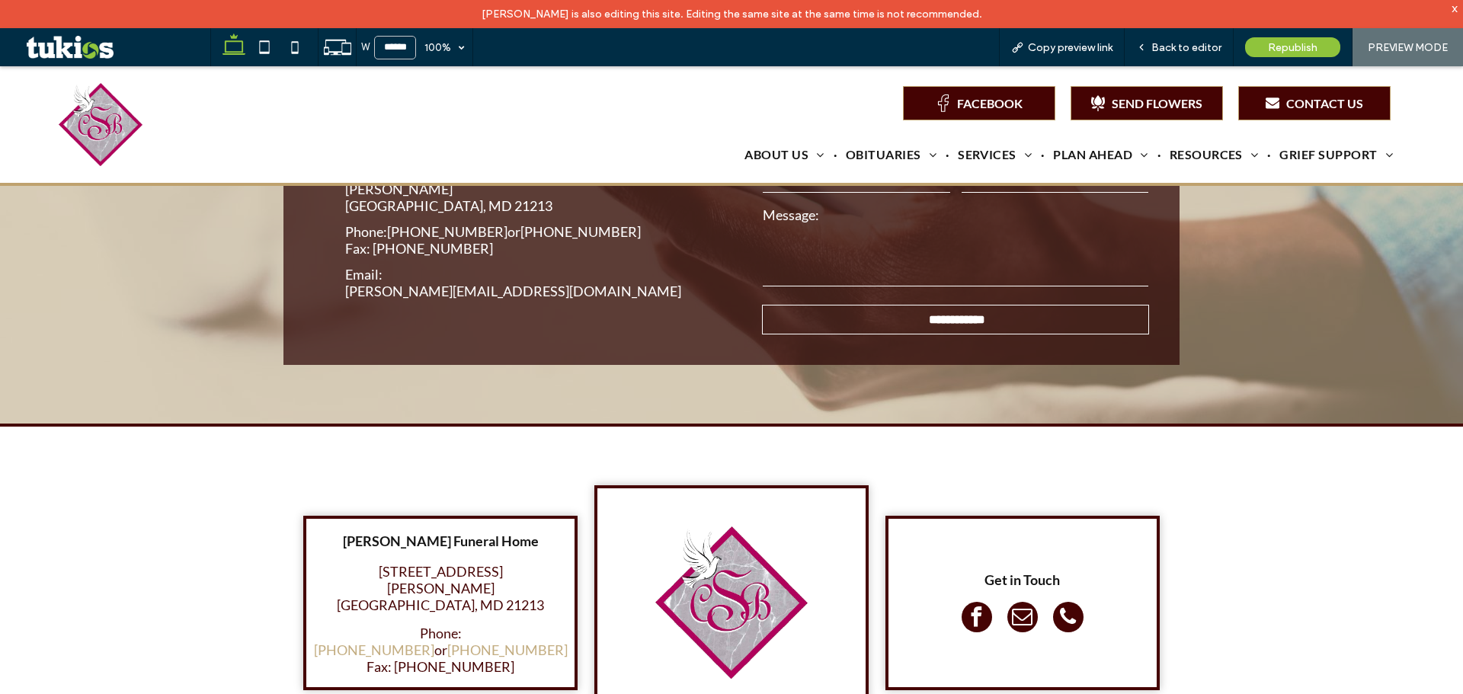
scroll to position [3093, 0]
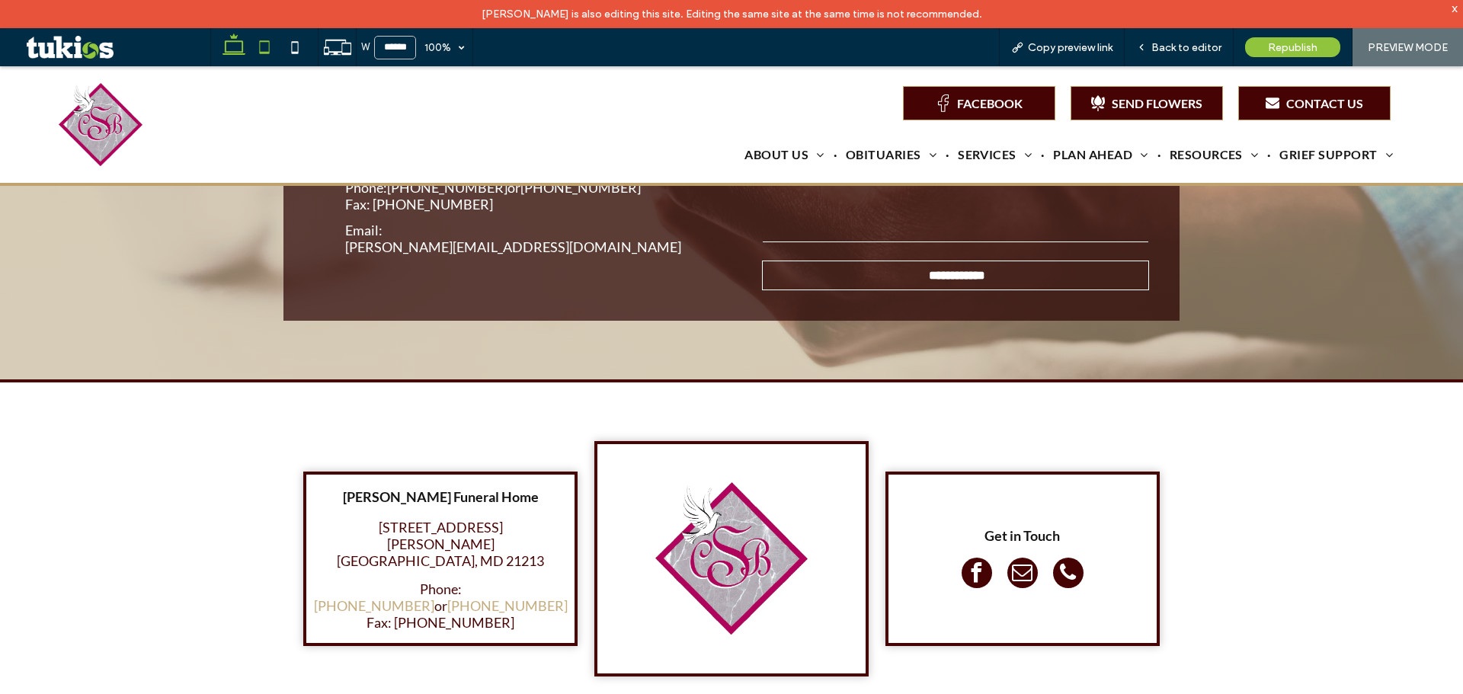
click at [264, 49] on icon at bounding box center [264, 47] width 30 height 30
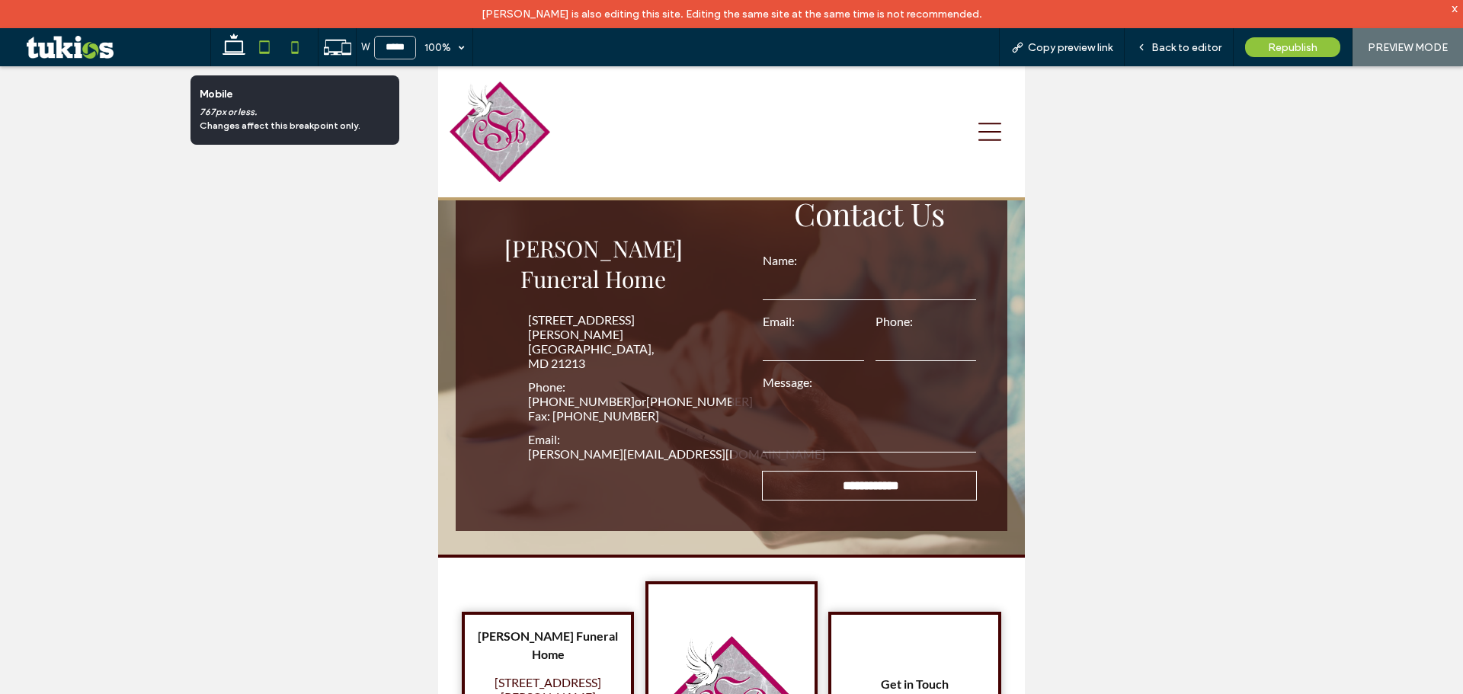
click at [281, 48] on icon at bounding box center [295, 47] width 30 height 30
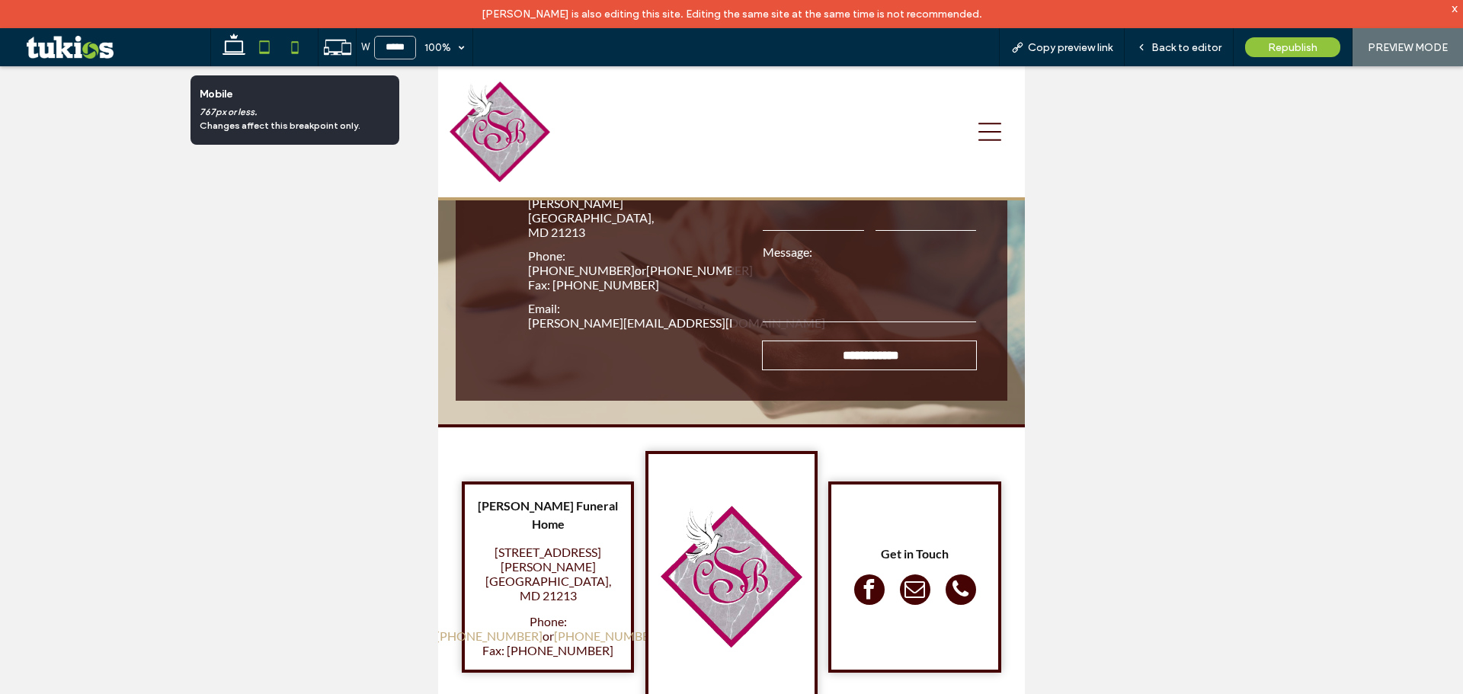
type input "*****"
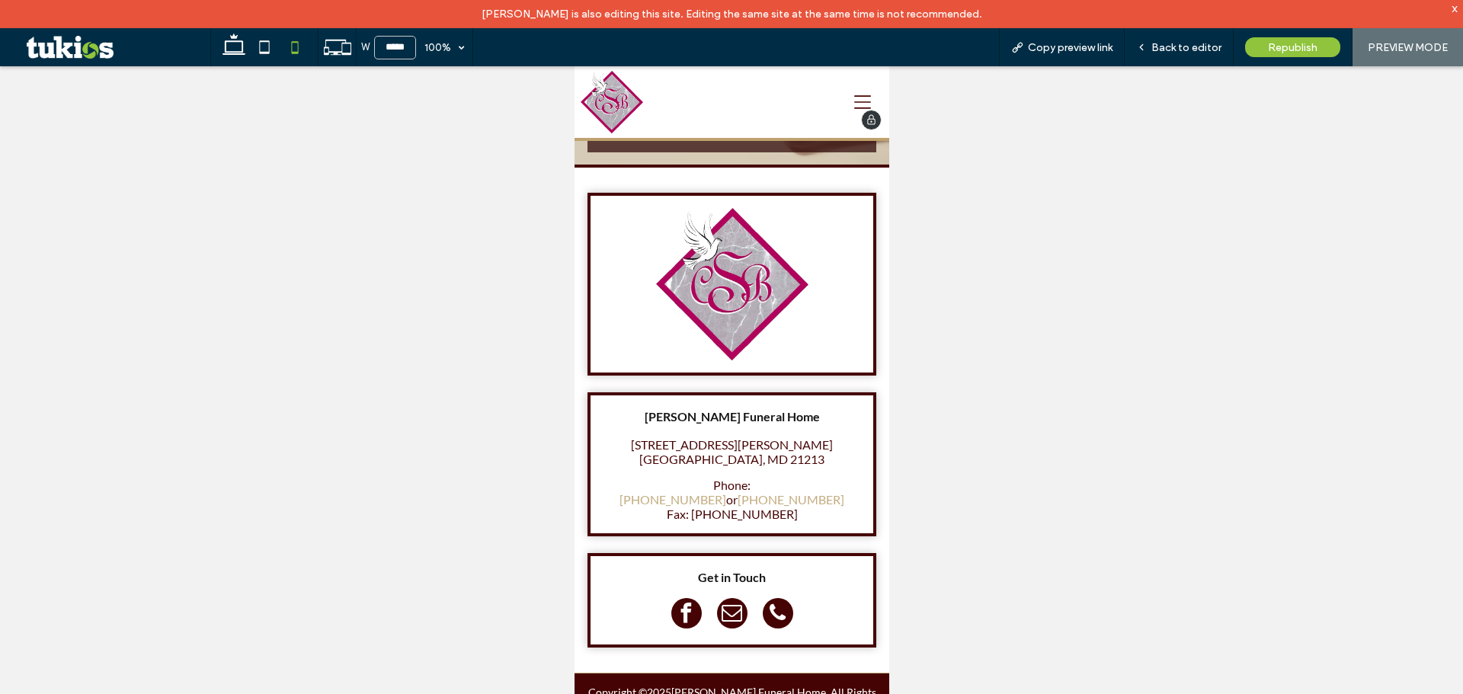
scroll to position [3703, 0]
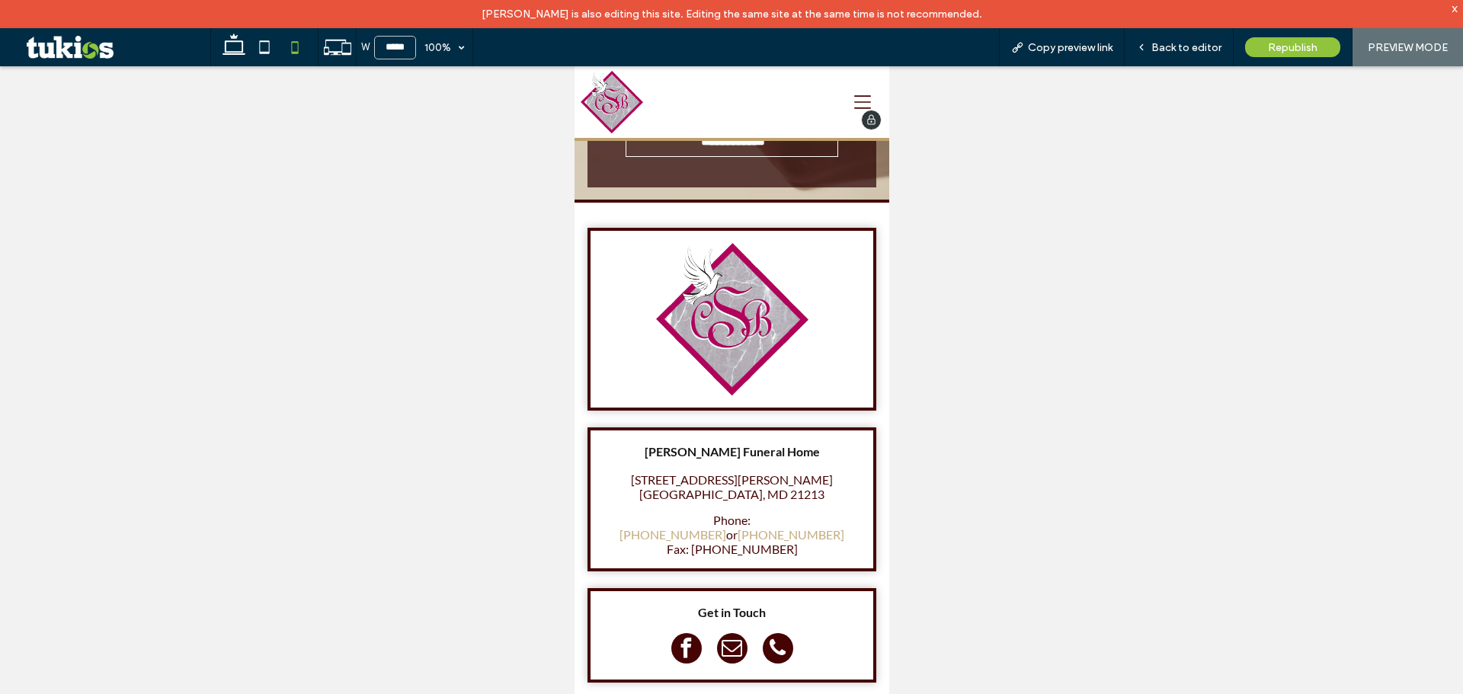
click at [853, 107] on icon at bounding box center [861, 102] width 17 height 17
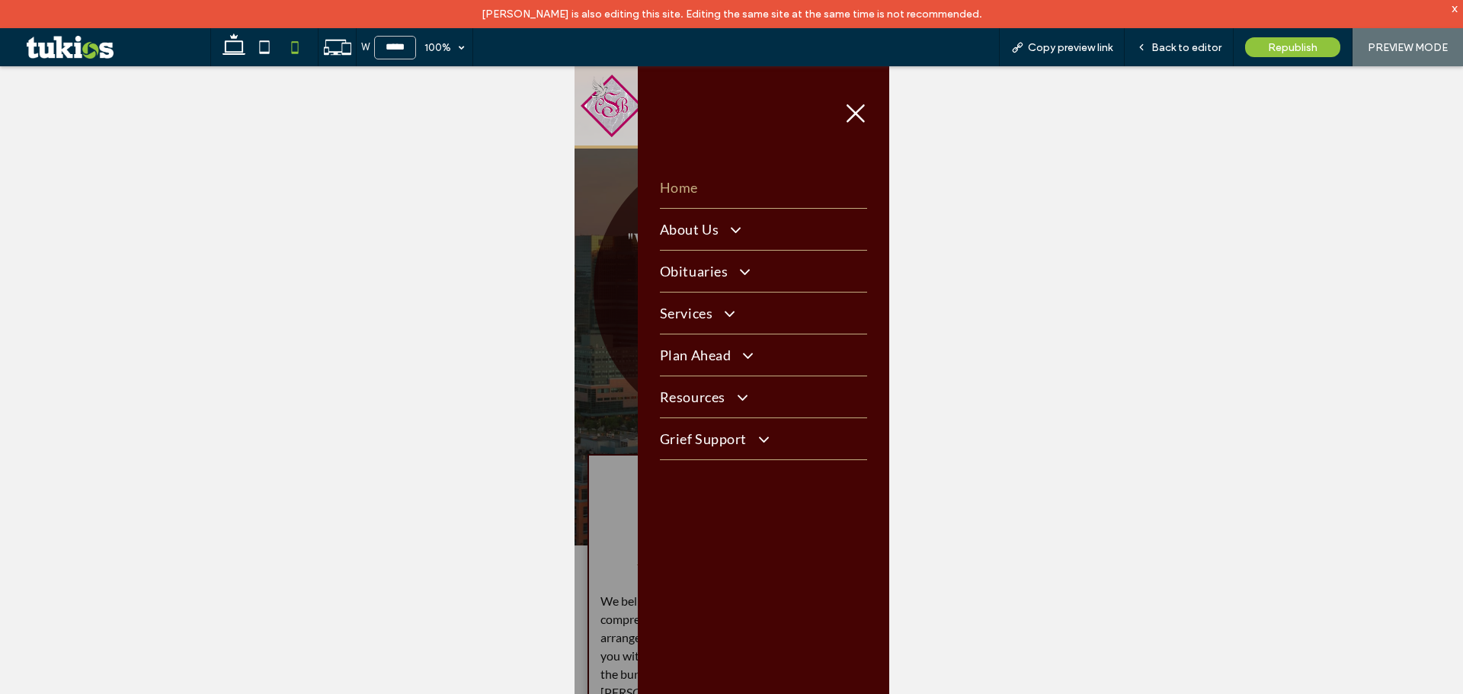
click at [846, 116] on icon at bounding box center [855, 113] width 18 height 18
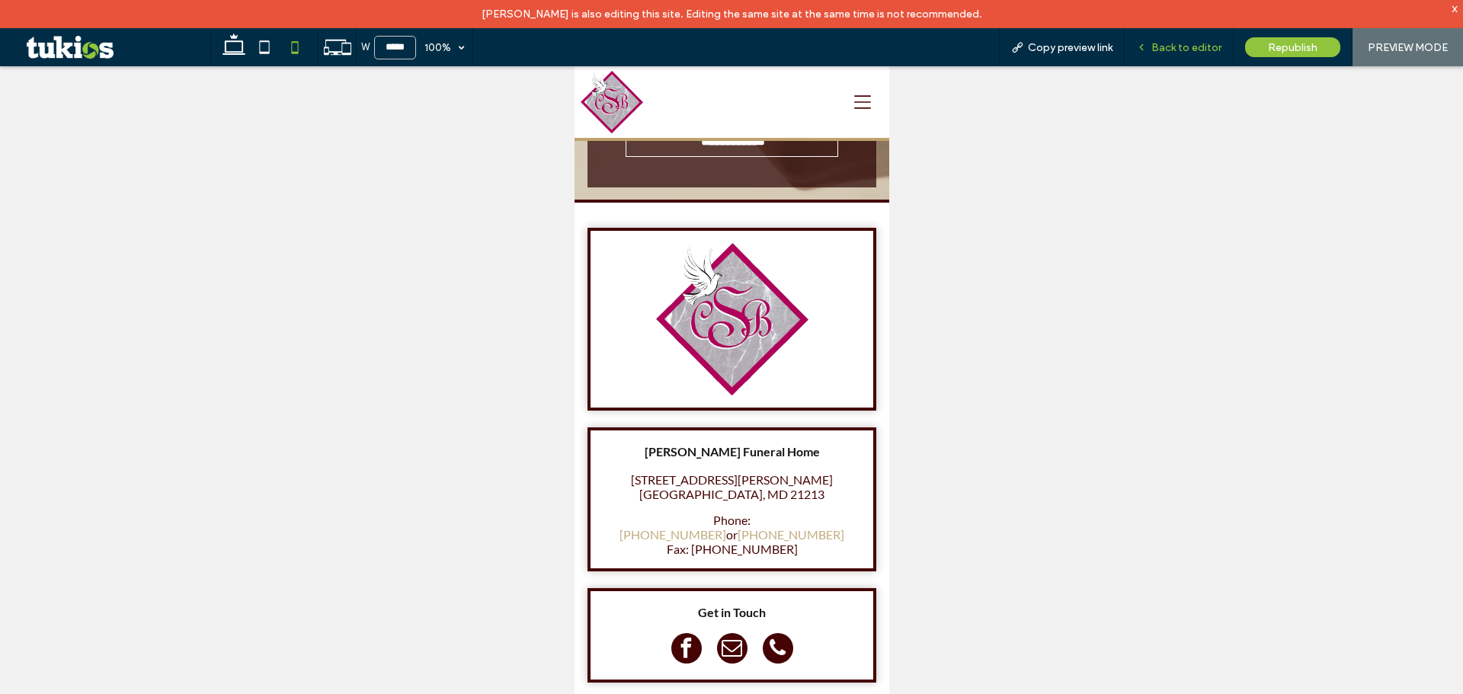
click at [1196, 54] on div "Back to editor" at bounding box center [1179, 47] width 109 height 38
click at [1195, 50] on span "Back to editor" at bounding box center [1186, 47] width 70 height 13
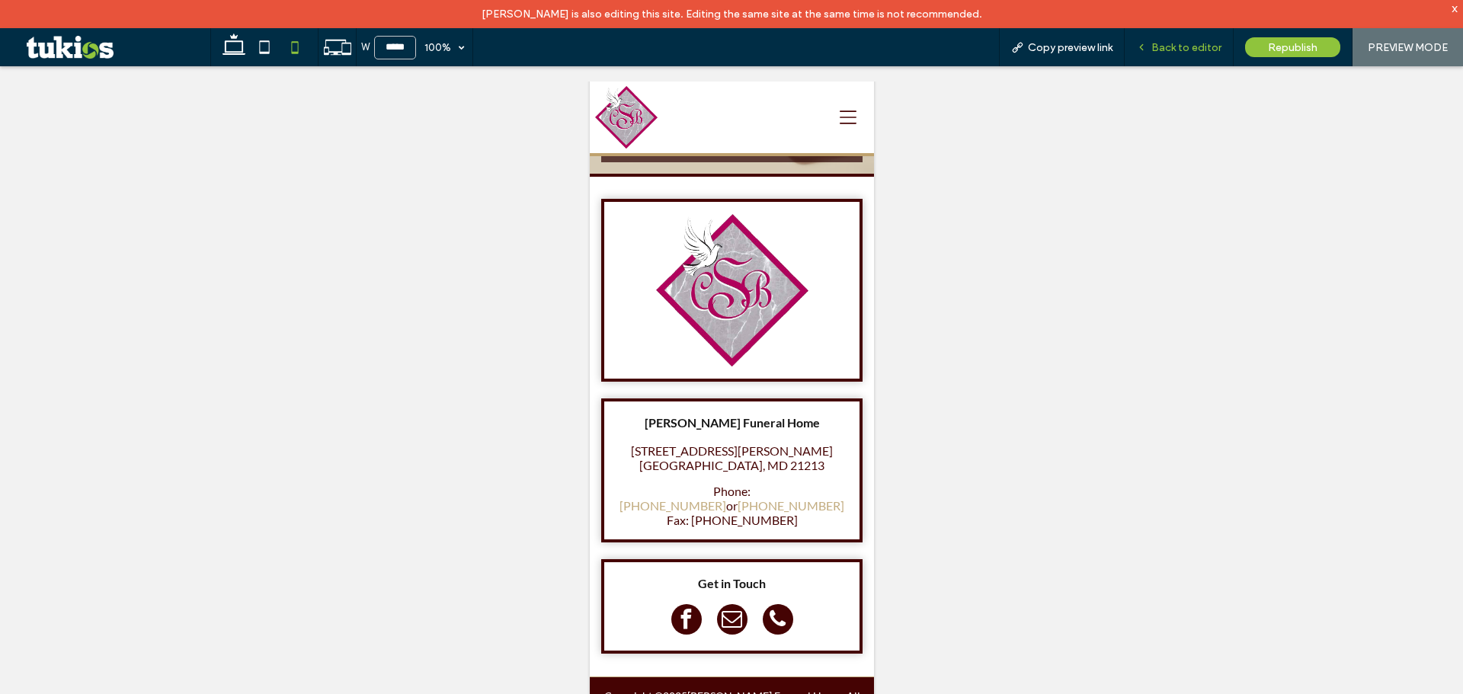
scroll to position [3696, 0]
